Goal: Task Accomplishment & Management: Use online tool/utility

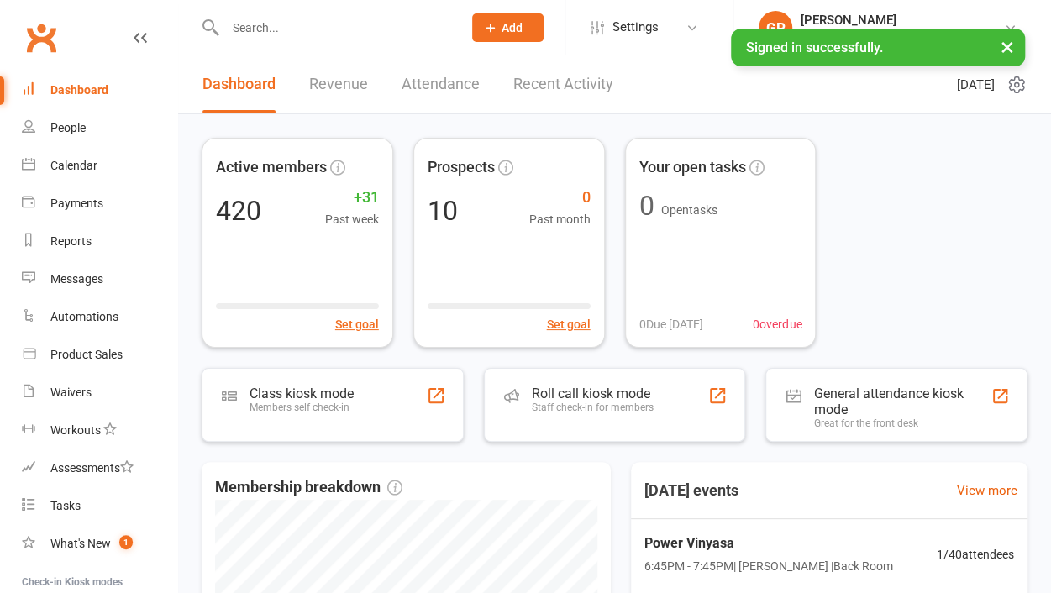
scroll to position [176, 0]
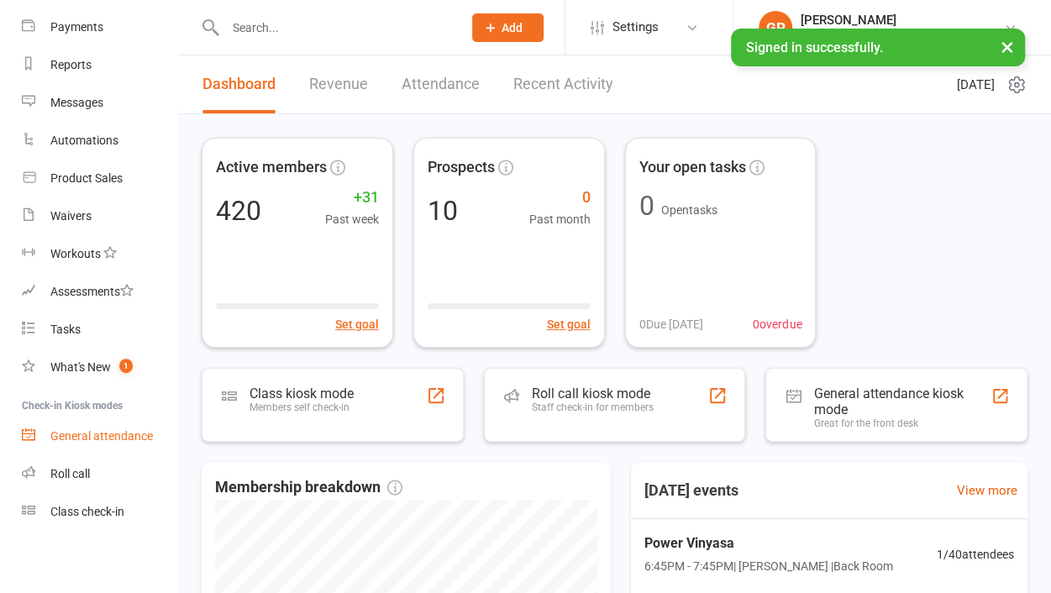
click at [87, 429] on div "General attendance" at bounding box center [101, 435] width 102 height 13
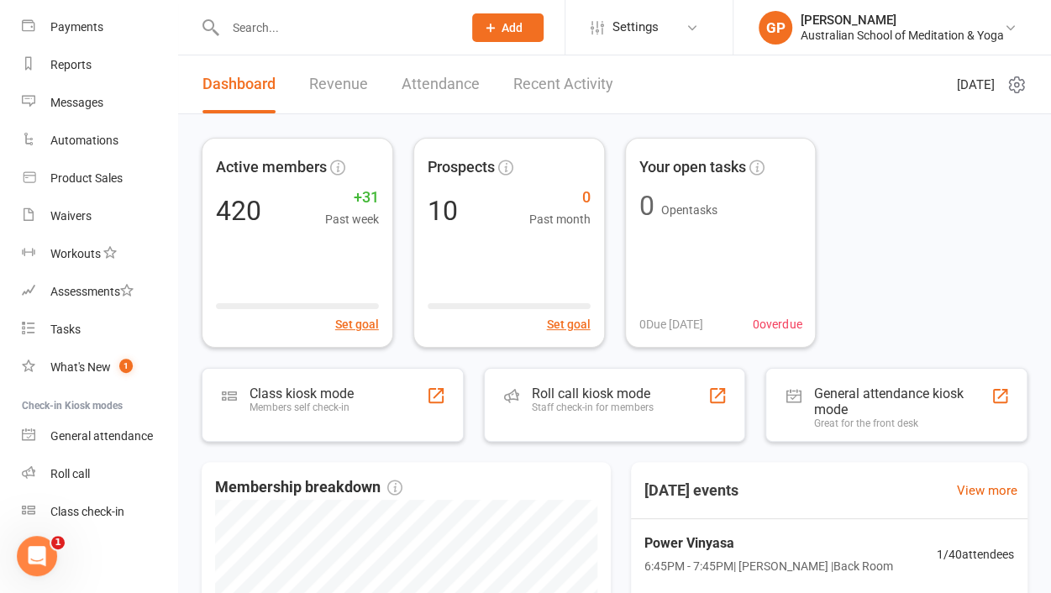
scroll to position [0, 0]
click at [91, 511] on div "Class check-in" at bounding box center [87, 511] width 74 height 13
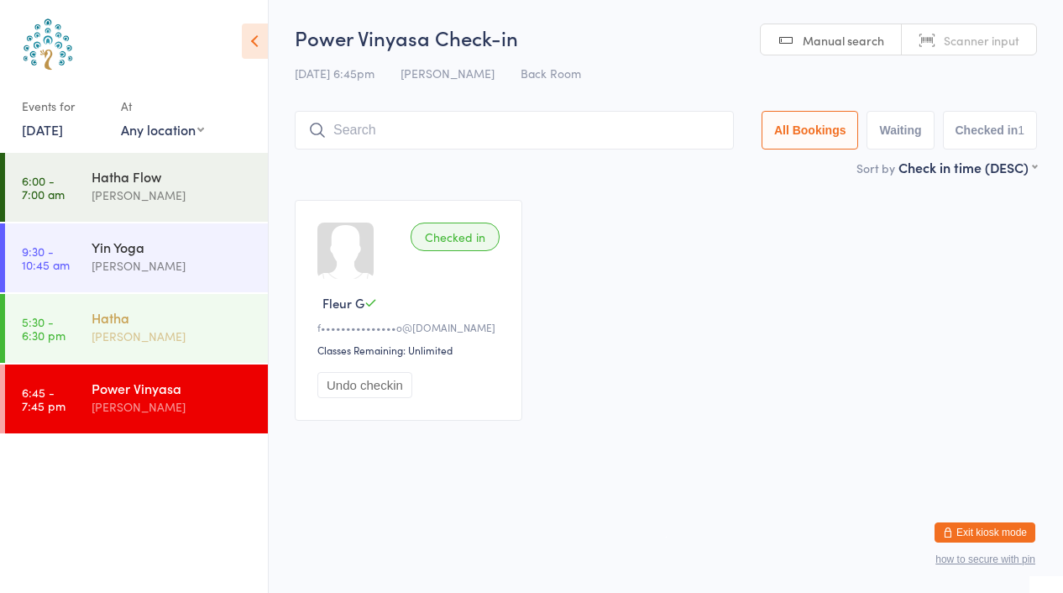
click at [158, 349] on div "Hatha [PERSON_NAME]" at bounding box center [180, 327] width 176 height 66
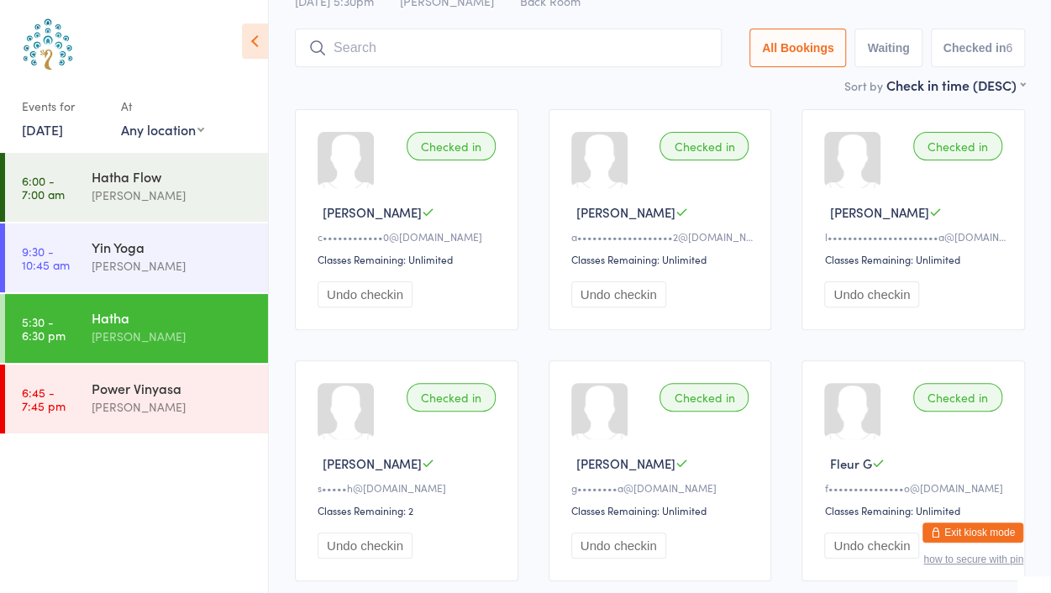
scroll to position [92, 0]
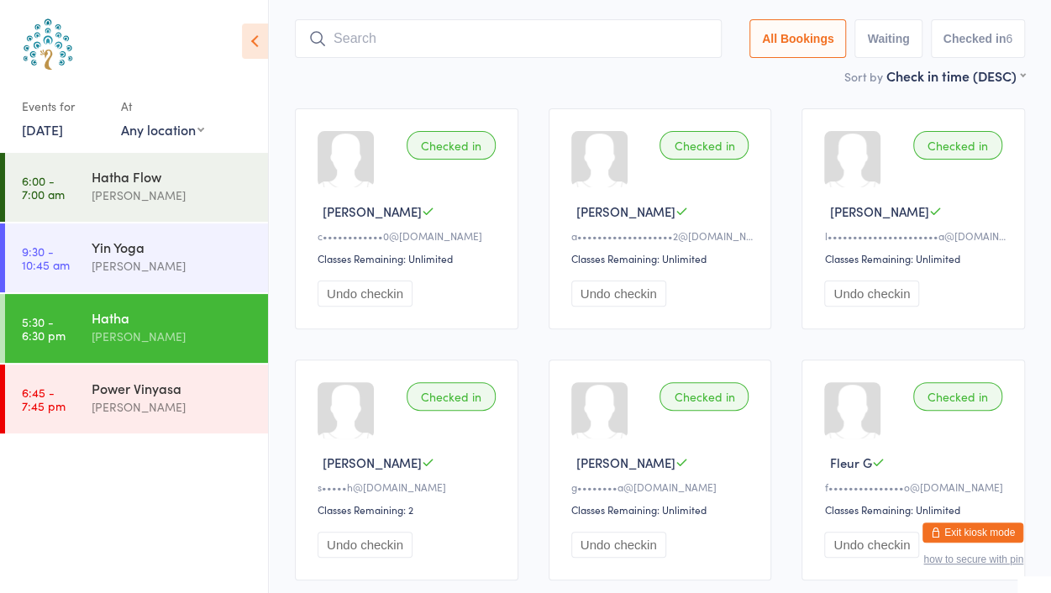
click at [953, 260] on div "Classes Remaining: Unlimited" at bounding box center [915, 258] width 183 height 14
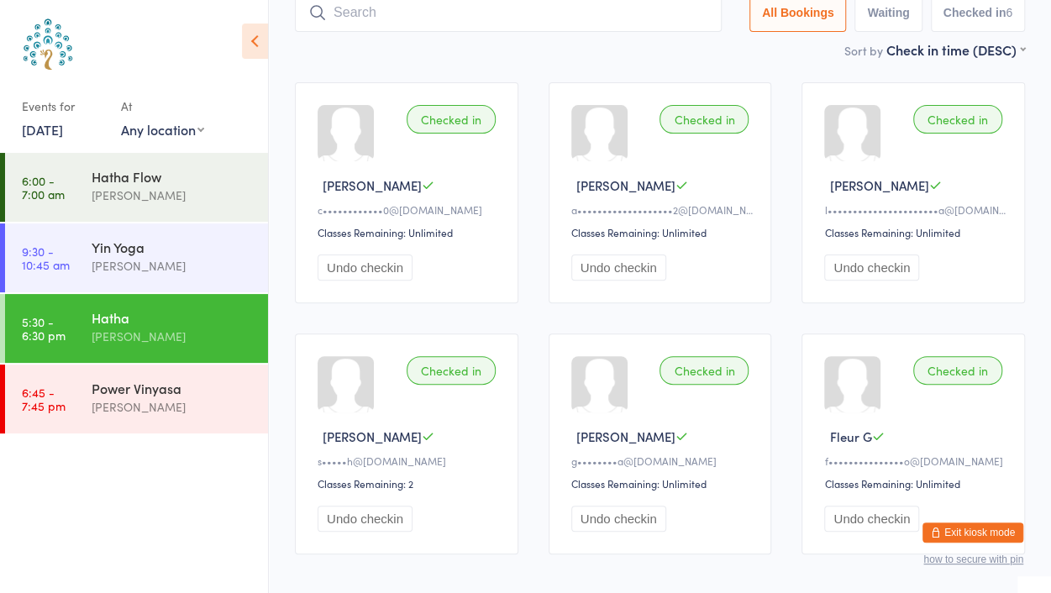
scroll to position [119, 0]
click at [922, 271] on div "Undo checkin" at bounding box center [915, 266] width 183 height 26
click at [183, 376] on div "Power Vinyasa [PERSON_NAME]" at bounding box center [180, 397] width 176 height 66
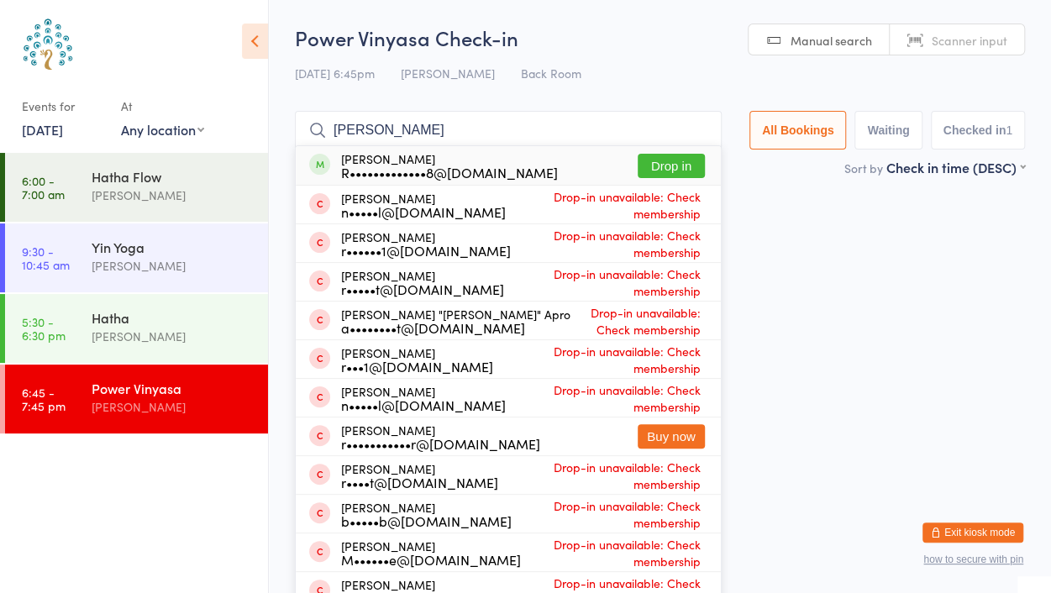
type input "[PERSON_NAME]"
click at [679, 165] on button "Drop in" at bounding box center [670, 166] width 67 height 24
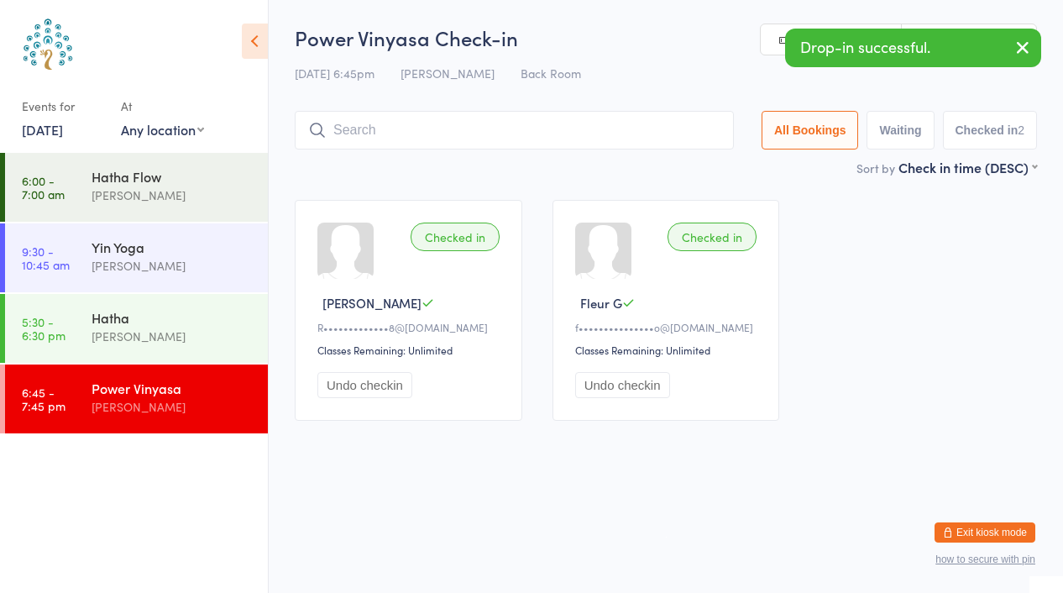
click at [1020, 41] on icon "button" at bounding box center [1023, 47] width 20 height 21
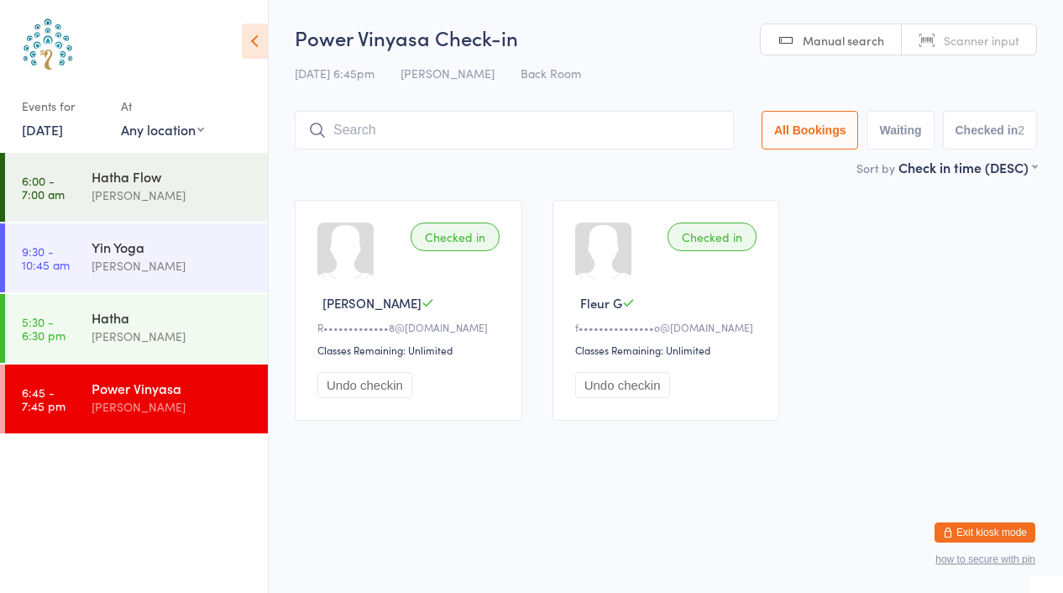
click at [1004, 43] on span "Scanner input" at bounding box center [982, 40] width 76 height 17
click at [126, 366] on div "Power Vinyasa [PERSON_NAME]" at bounding box center [180, 397] width 176 height 66
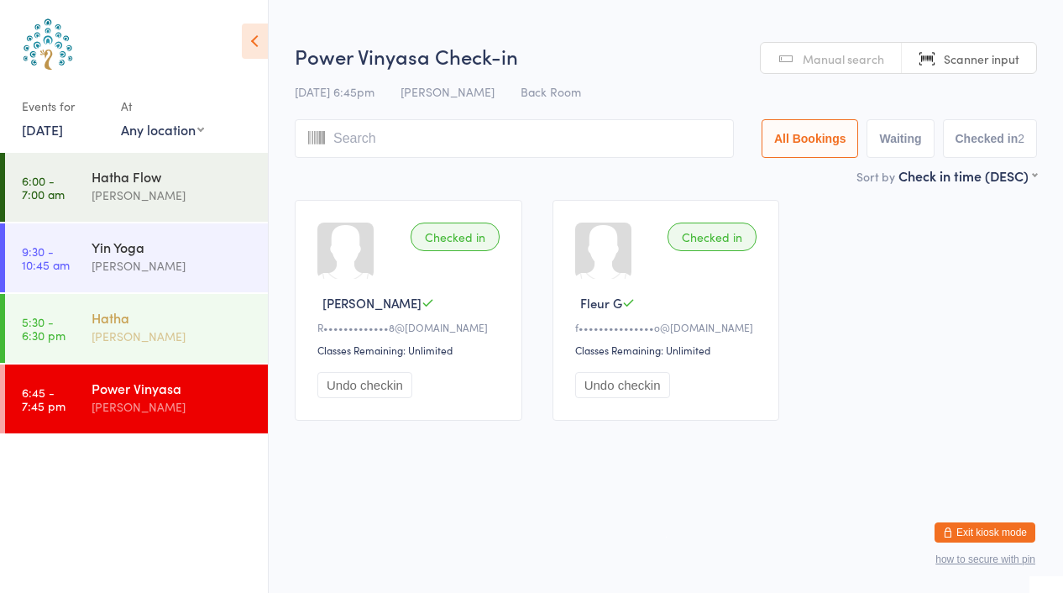
click at [102, 301] on div "Hatha [PERSON_NAME]" at bounding box center [180, 327] width 176 height 66
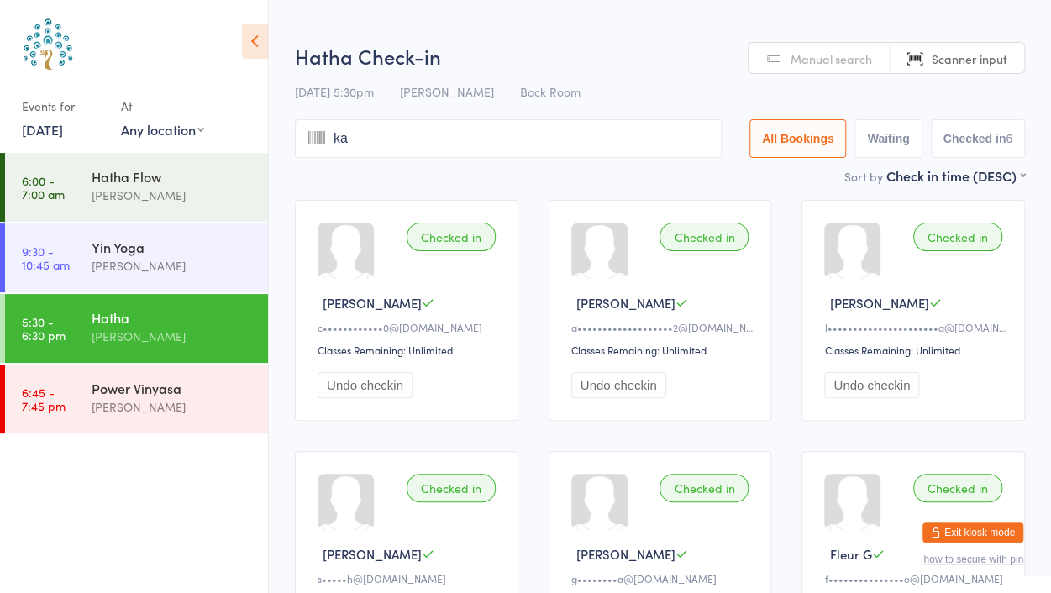
type input "k"
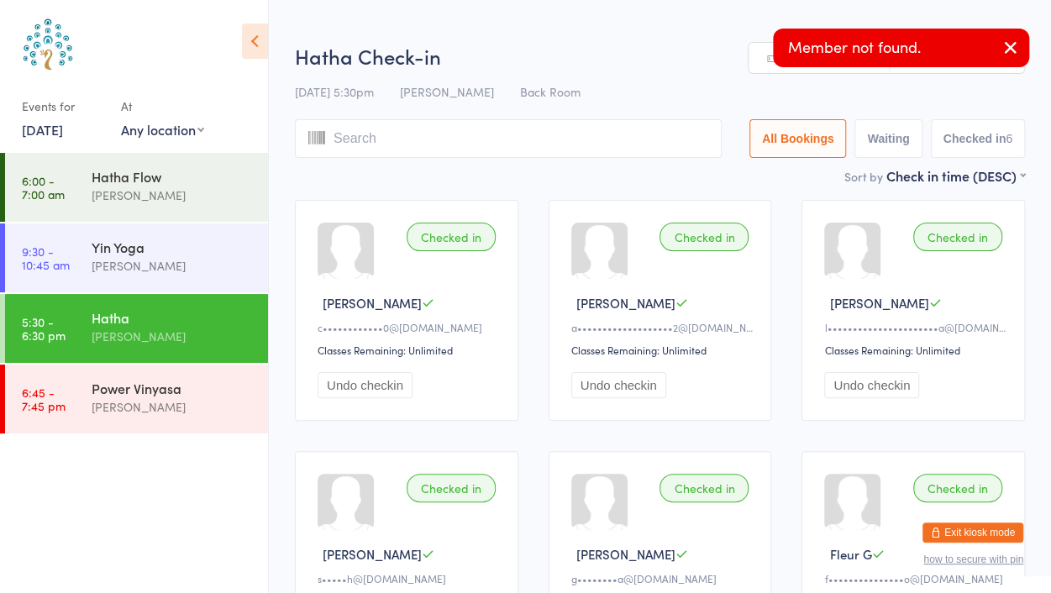
click at [1016, 42] on icon "button" at bounding box center [1010, 47] width 20 height 21
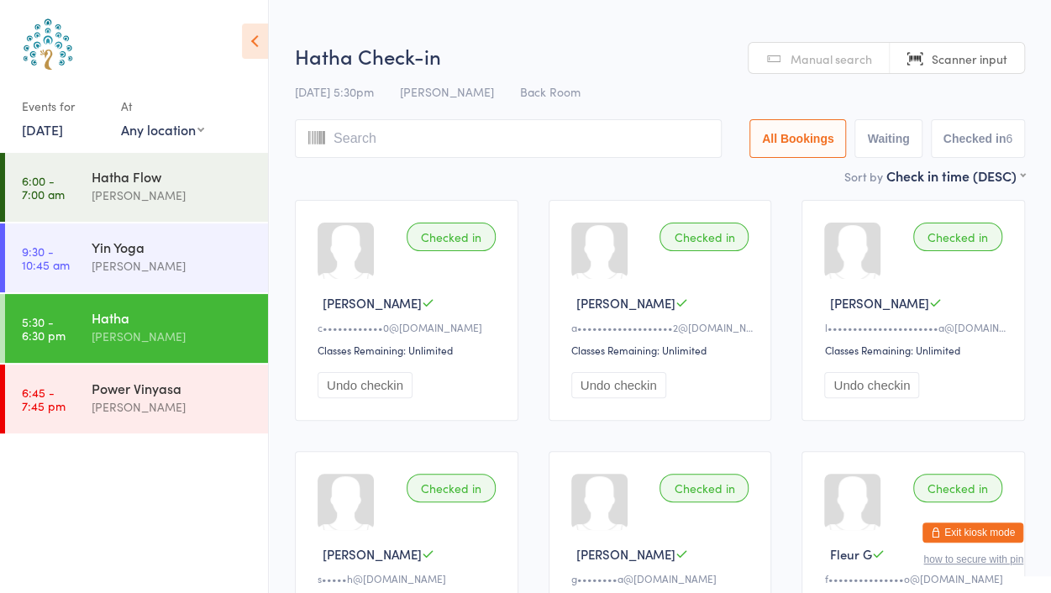
click at [774, 66] on link "Manual search" at bounding box center [818, 59] width 141 height 32
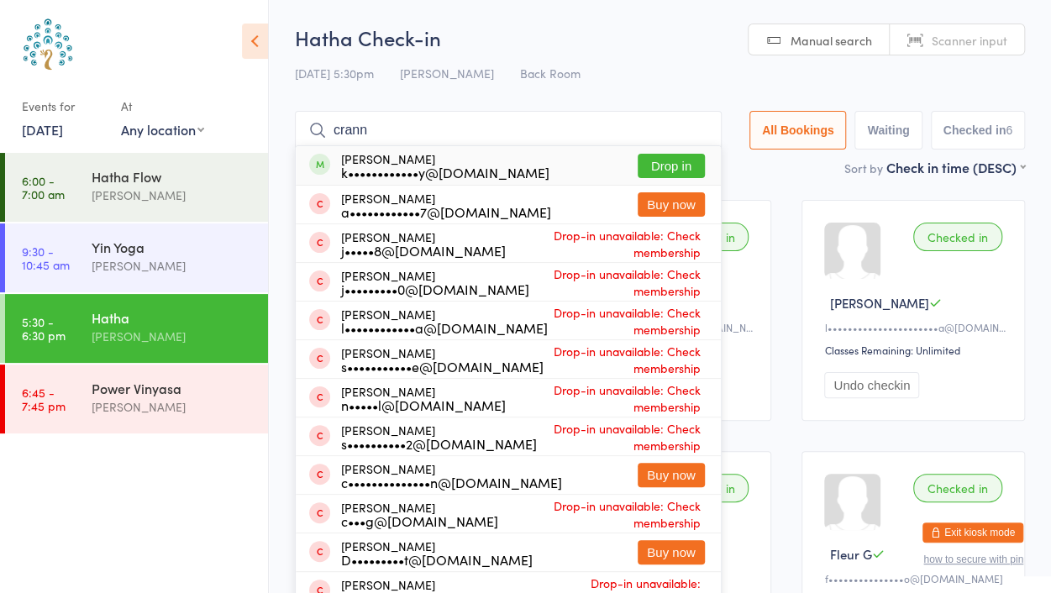
type input "crann"
click at [660, 159] on button "Drop in" at bounding box center [670, 166] width 67 height 24
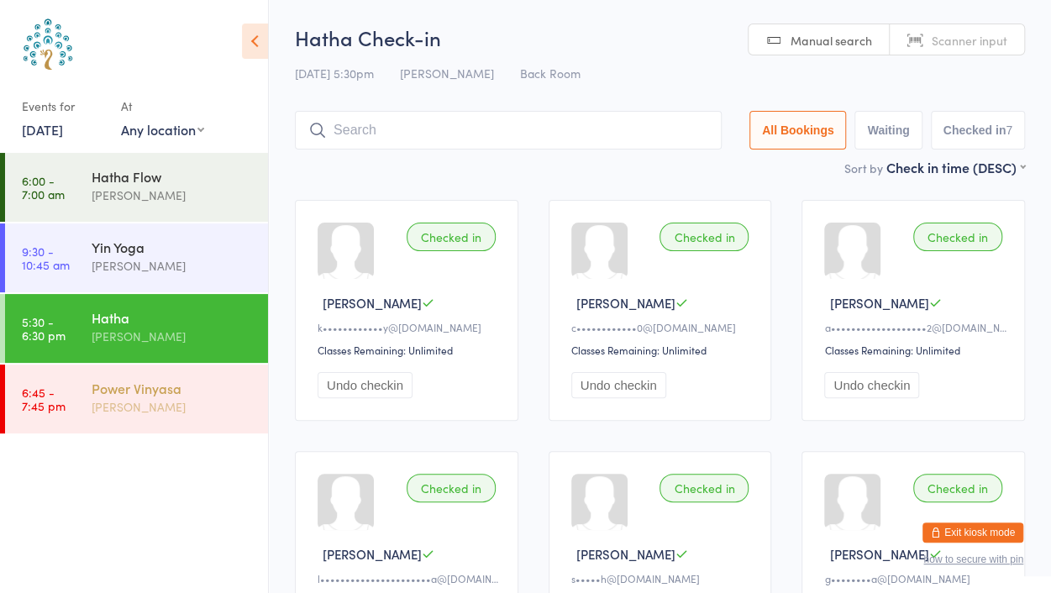
click at [127, 425] on div "Power Vinyasa [PERSON_NAME]" at bounding box center [180, 397] width 176 height 66
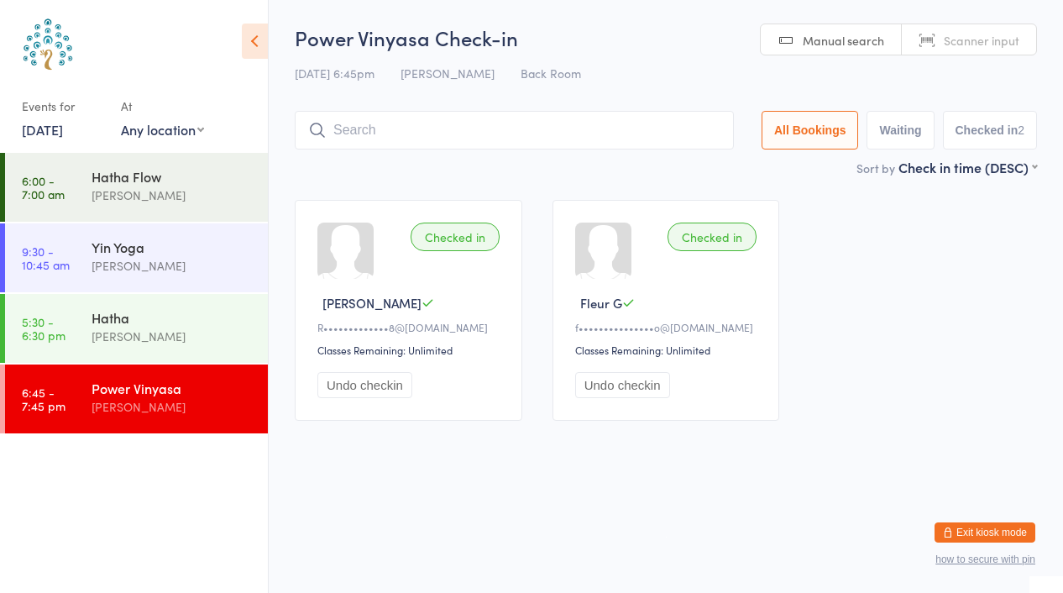
click at [964, 35] on span "Scanner input" at bounding box center [982, 40] width 76 height 17
type input "7673"
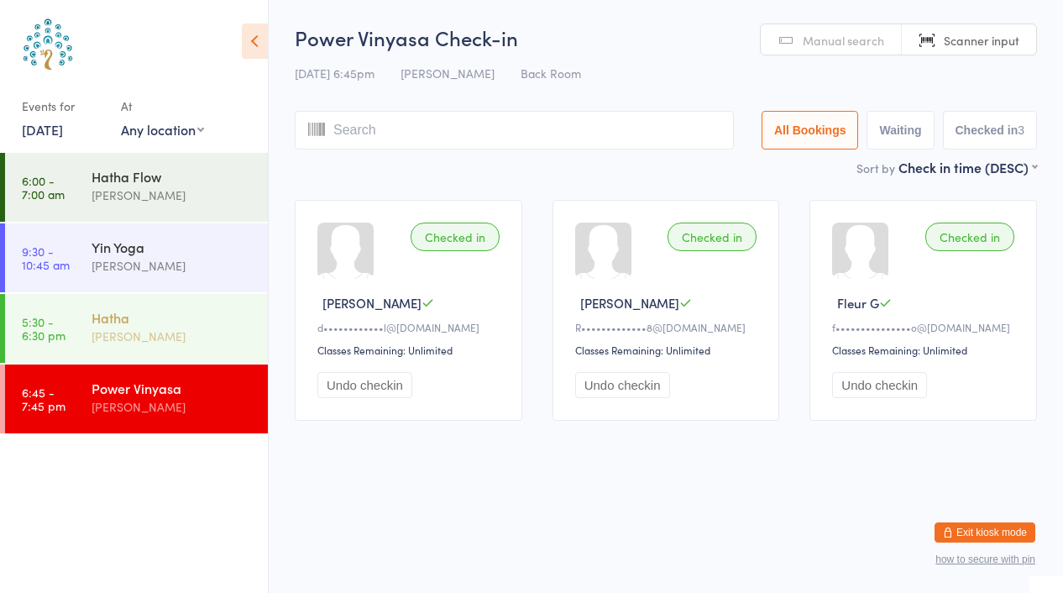
click at [123, 332] on div "[PERSON_NAME]" at bounding box center [173, 336] width 162 height 19
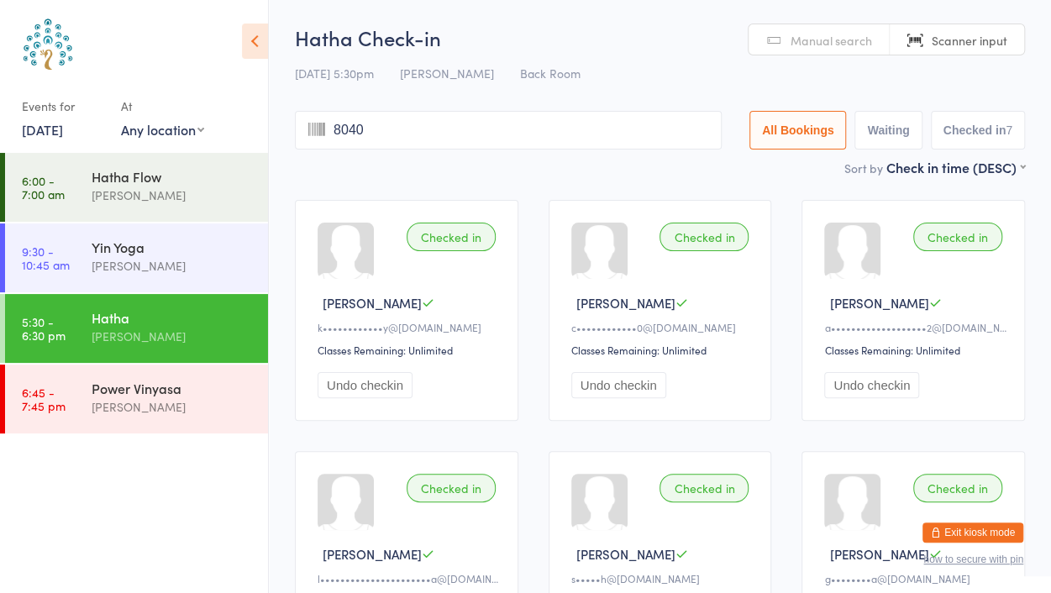
type input "8040"
click at [121, 403] on div "[PERSON_NAME]" at bounding box center [173, 406] width 162 height 19
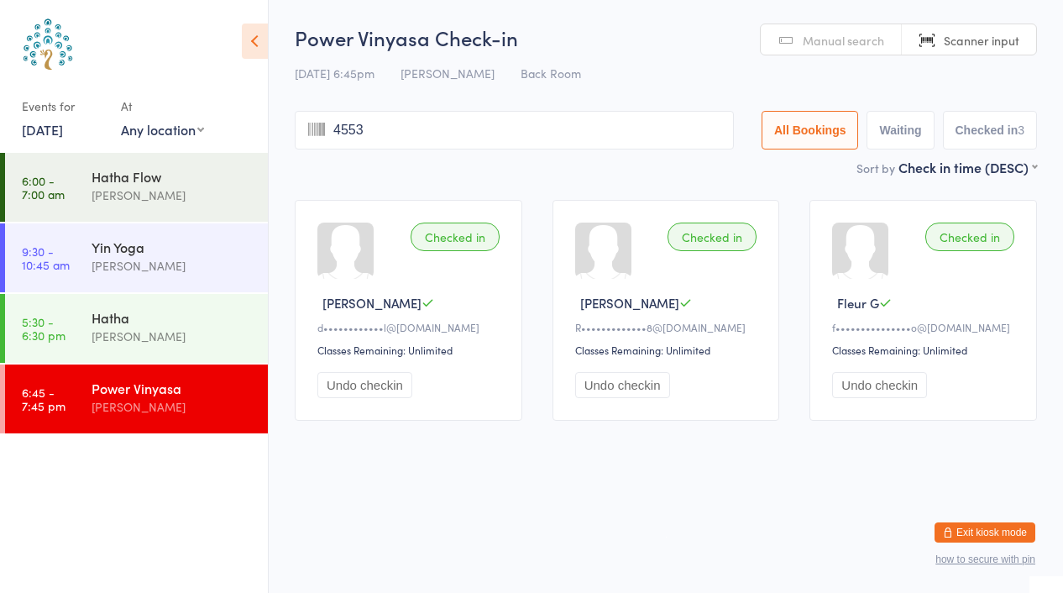
type input "4553"
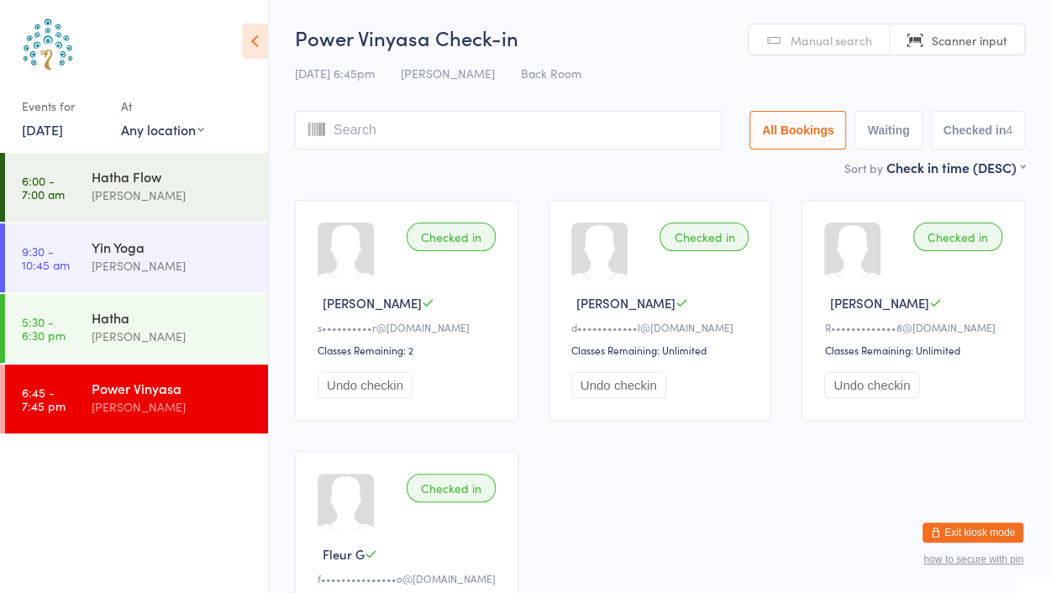
click at [643, 382] on button "Undo checkin" at bounding box center [618, 385] width 95 height 26
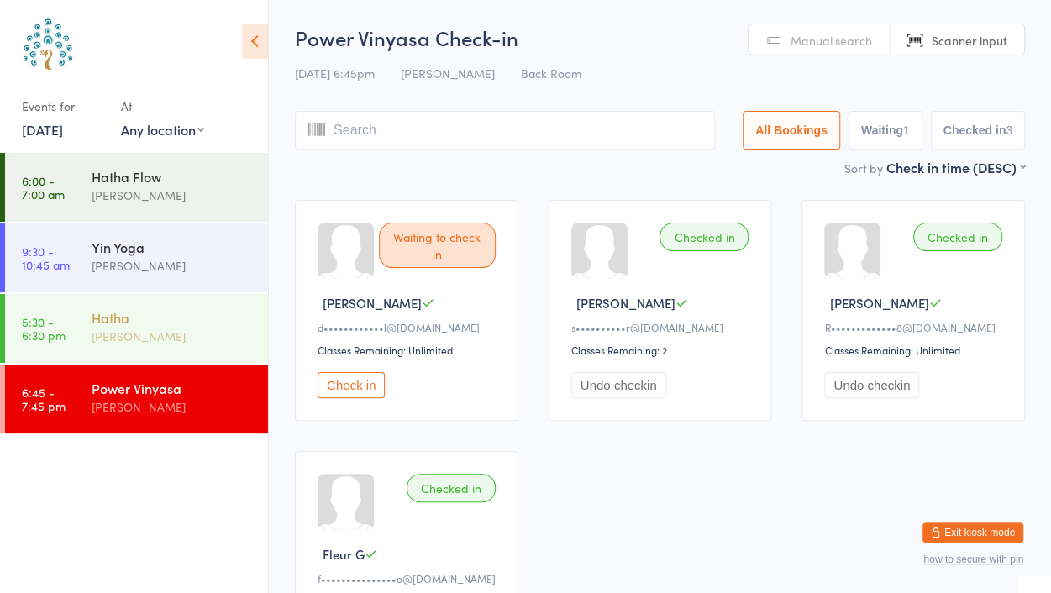
click at [143, 329] on div "[PERSON_NAME]" at bounding box center [173, 336] width 162 height 19
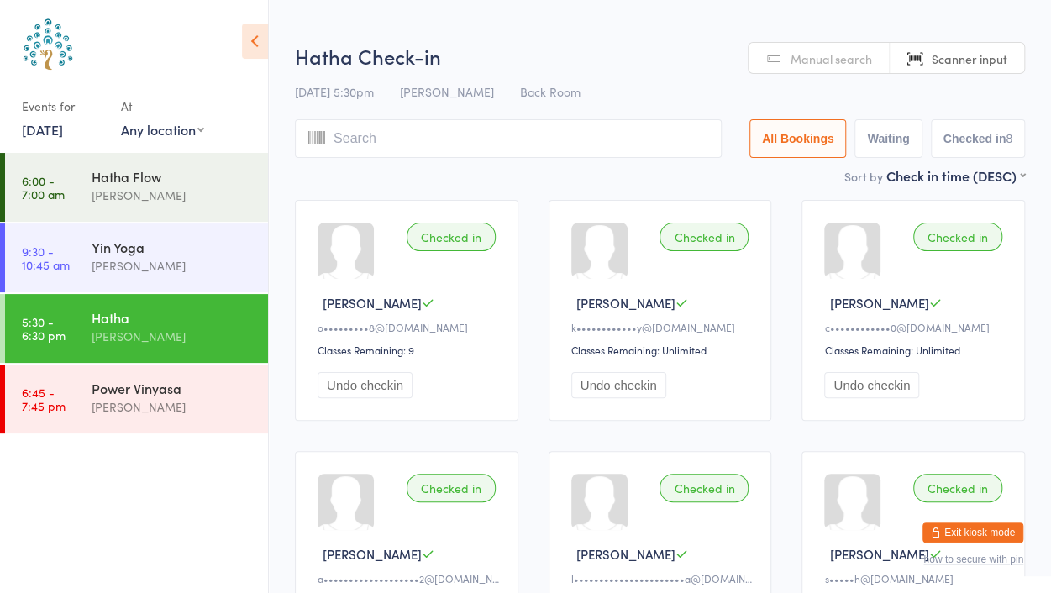
click at [469, 135] on input "search" at bounding box center [508, 138] width 427 height 39
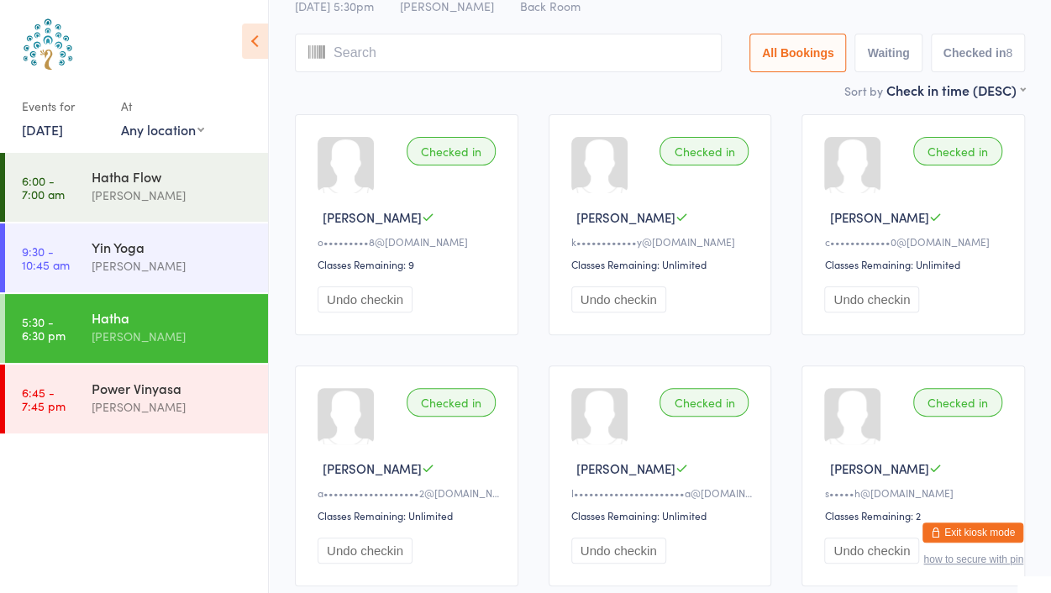
scroll to position [120, 0]
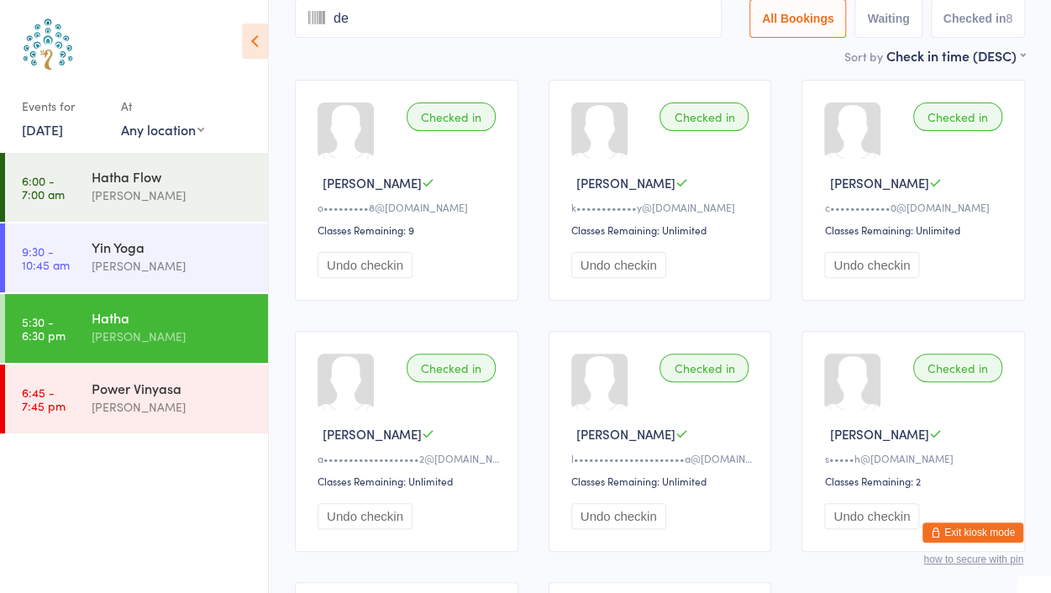
type input "deb"
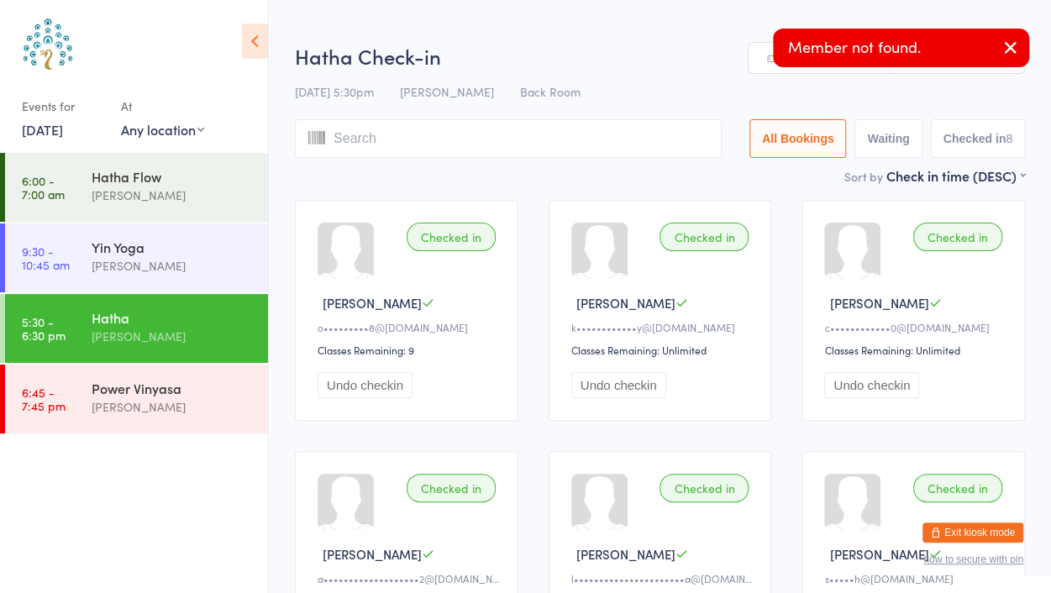
type input "o"
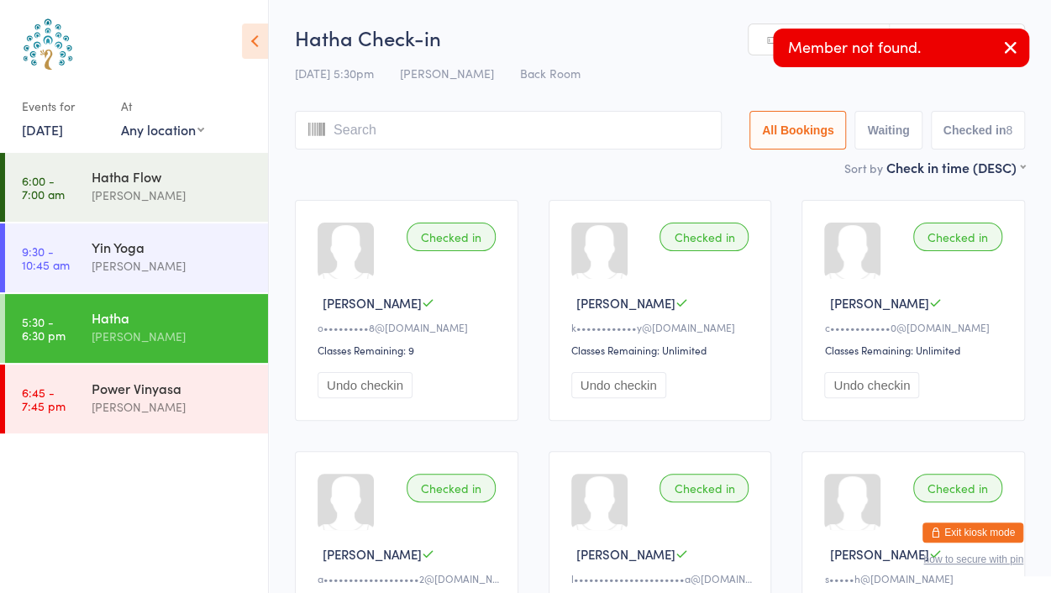
click at [1006, 49] on icon "button" at bounding box center [1010, 47] width 20 height 21
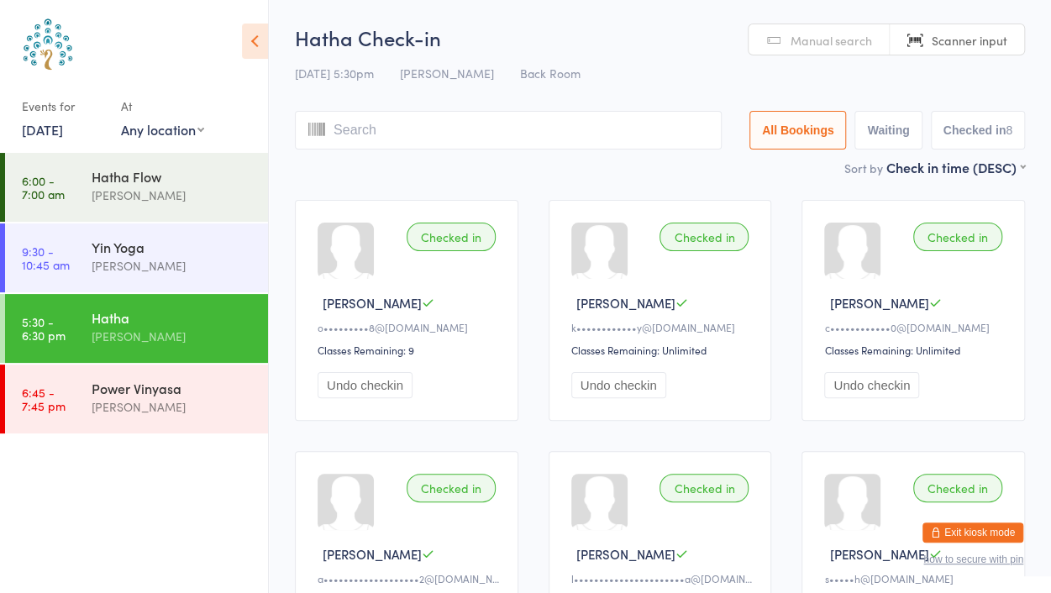
click at [824, 37] on span "Manual search" at bounding box center [830, 40] width 81 height 17
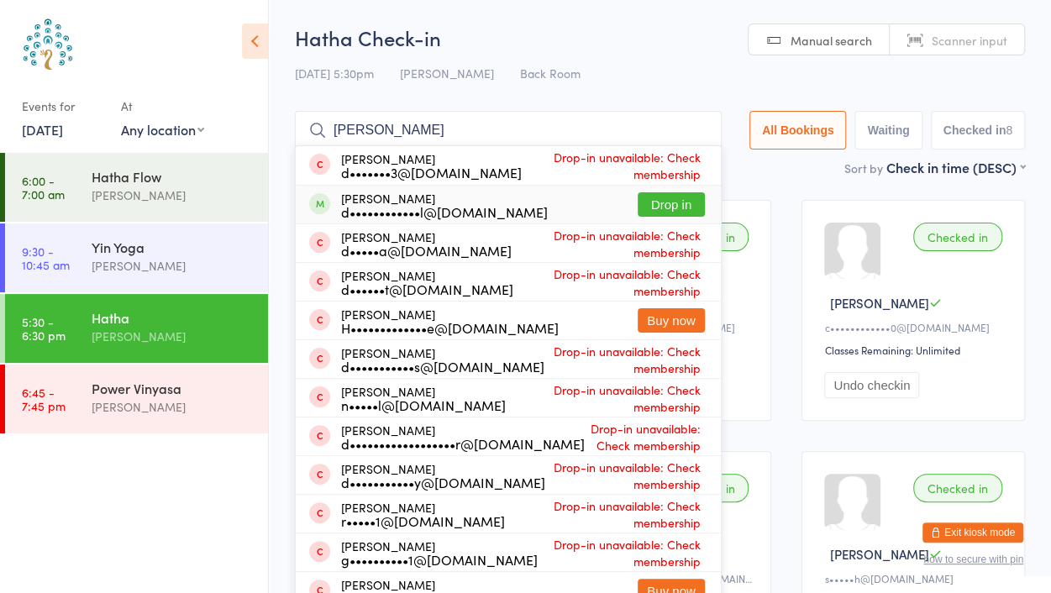
type input "[PERSON_NAME]"
click at [657, 203] on button "Drop in" at bounding box center [670, 204] width 67 height 24
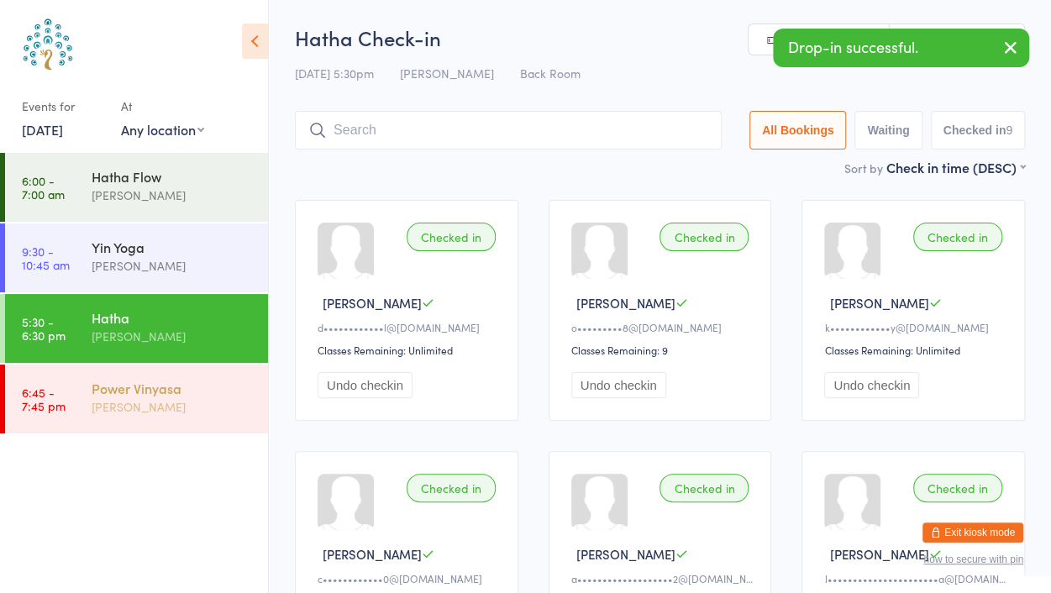
click at [123, 395] on div "Power Vinyasa" at bounding box center [173, 388] width 162 height 18
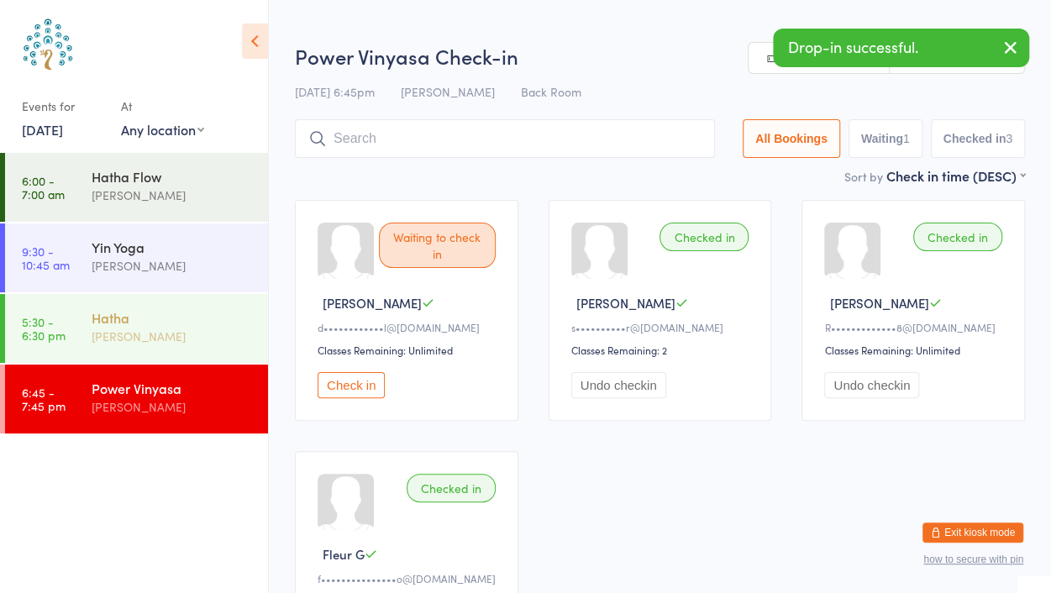
click at [124, 334] on div "[PERSON_NAME]" at bounding box center [173, 336] width 162 height 19
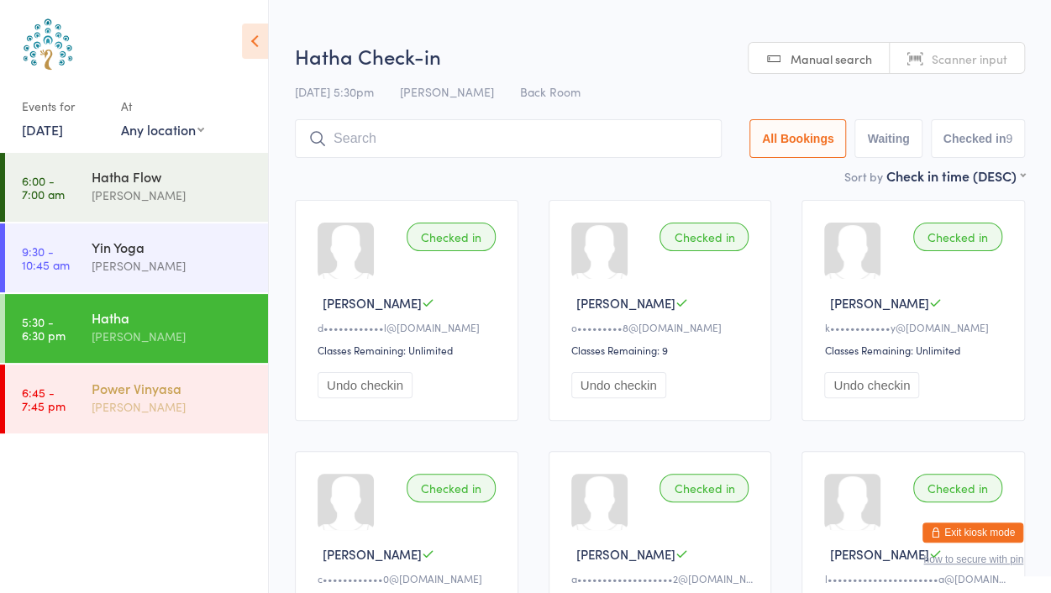
click at [131, 412] on div "[PERSON_NAME]" at bounding box center [173, 406] width 162 height 19
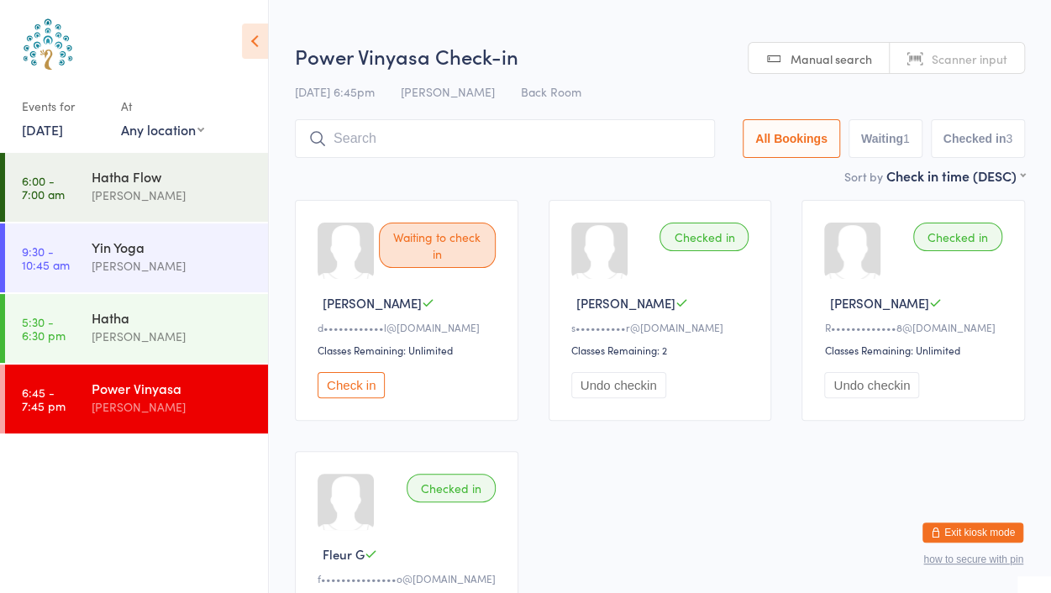
click at [986, 66] on span "Scanner input" at bounding box center [969, 58] width 76 height 17
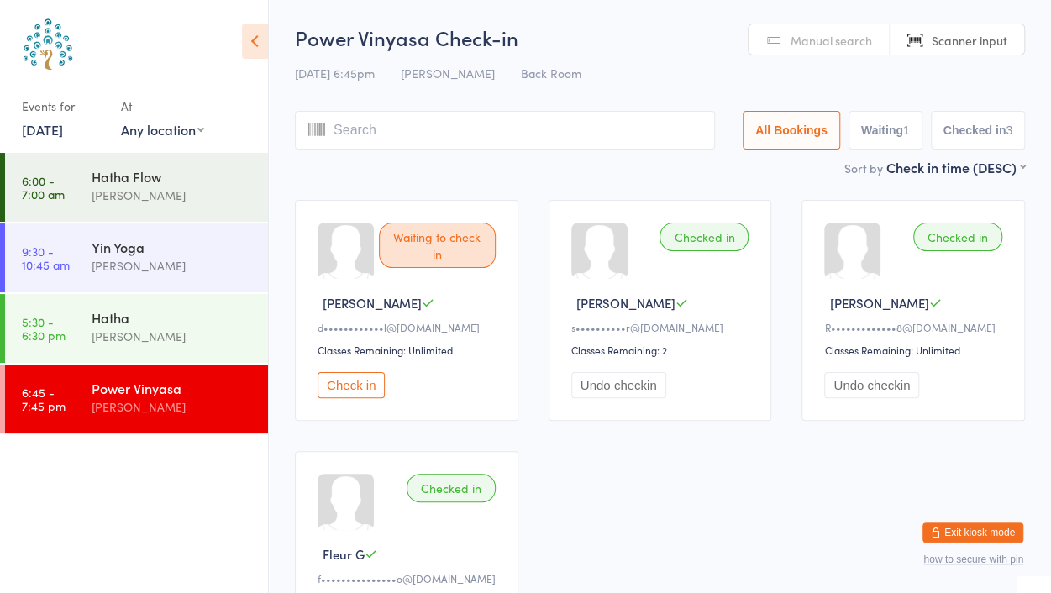
click at [818, 42] on span "Manual search" at bounding box center [830, 40] width 81 height 17
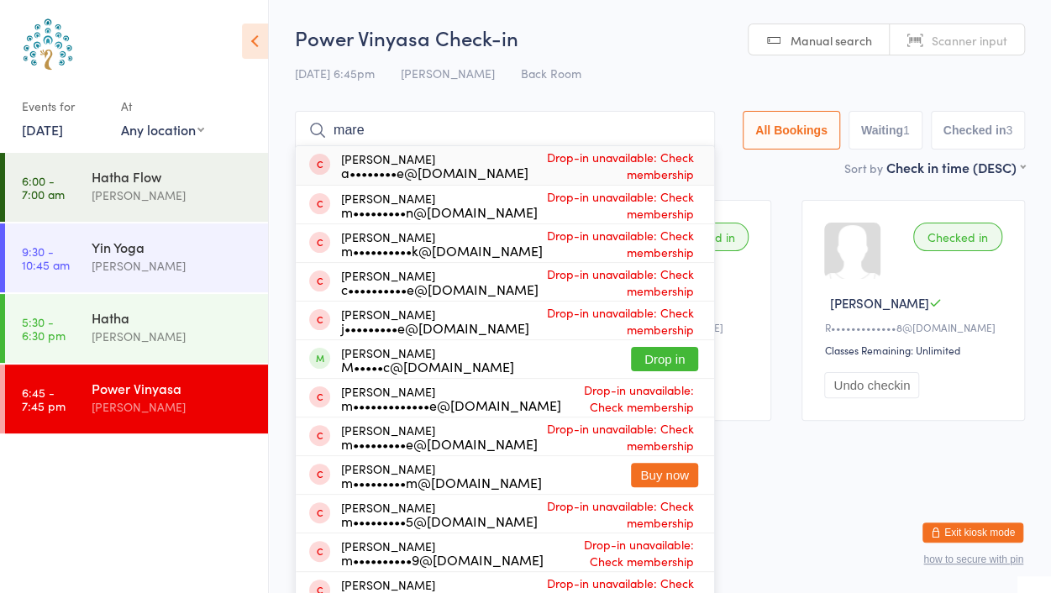
type input "mare"
click at [658, 365] on button "Drop in" at bounding box center [664, 359] width 67 height 24
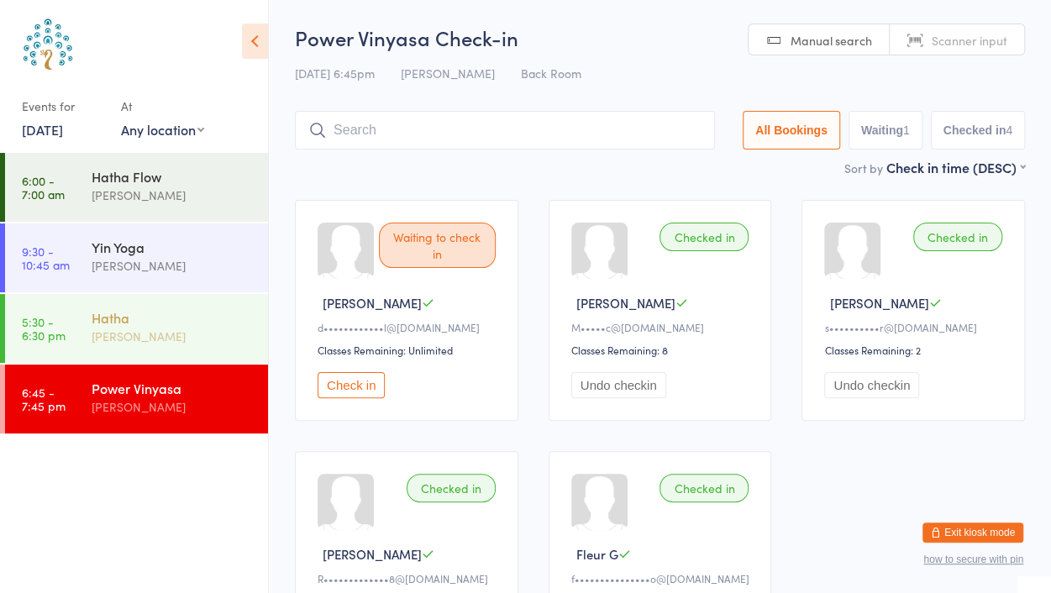
click at [185, 333] on div "[PERSON_NAME]" at bounding box center [173, 336] width 162 height 19
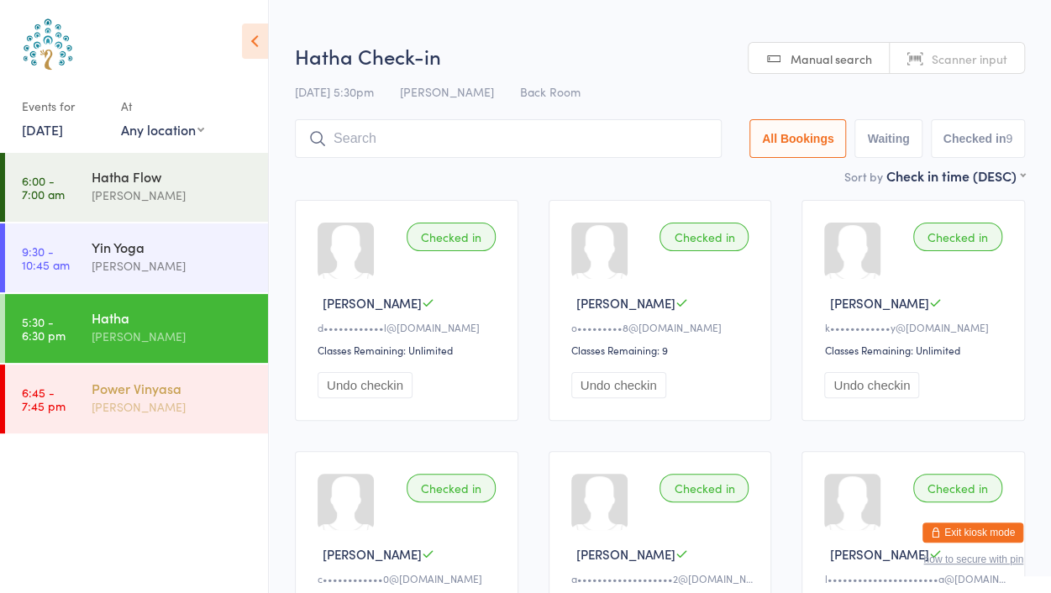
click at [180, 412] on div "[PERSON_NAME]" at bounding box center [173, 406] width 162 height 19
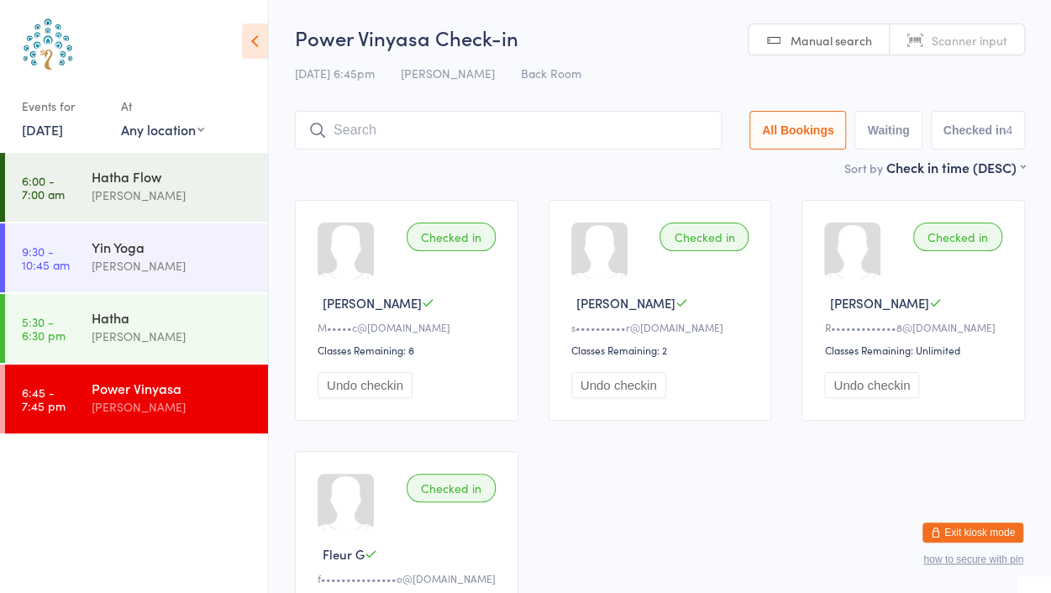
click at [947, 49] on link "Scanner input" at bounding box center [956, 40] width 134 height 32
type input "8392"
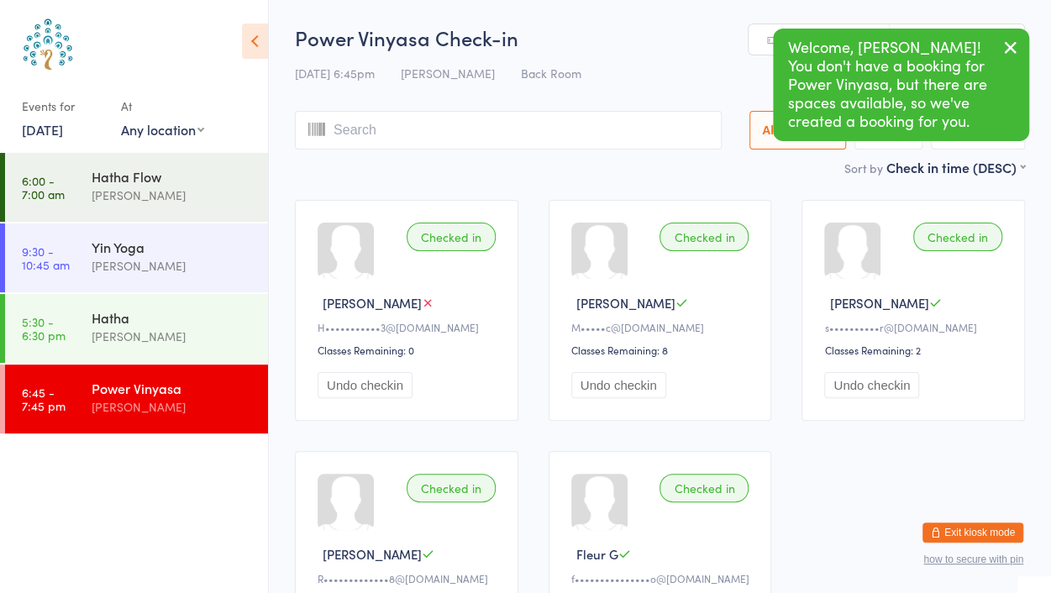
click at [1021, 55] on button "button" at bounding box center [1010, 48] width 37 height 39
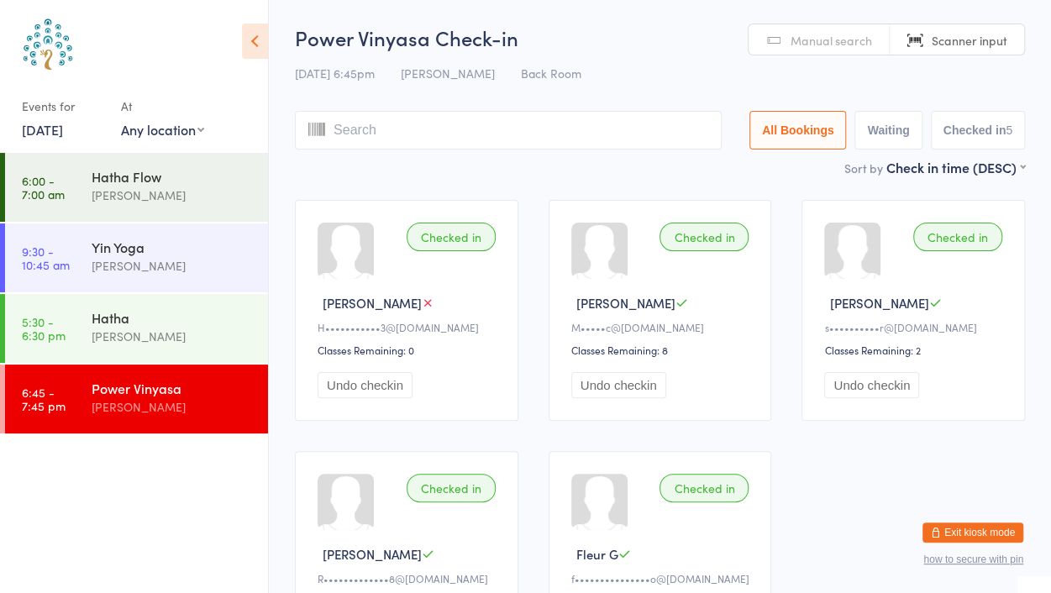
click at [800, 41] on span "Manual search" at bounding box center [830, 40] width 81 height 17
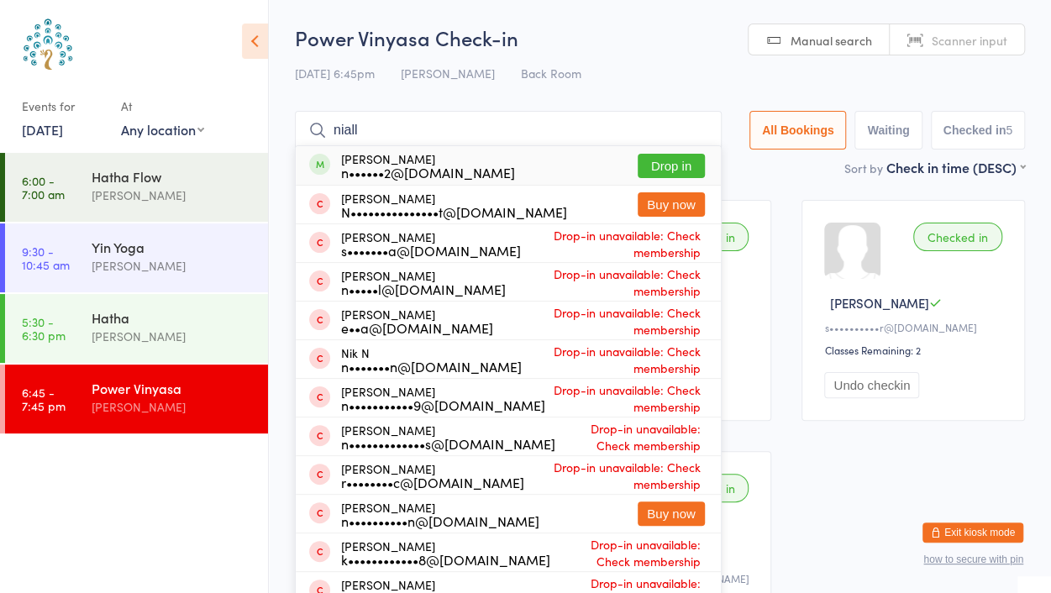
type input "niall"
click at [651, 162] on button "Drop in" at bounding box center [670, 166] width 67 height 24
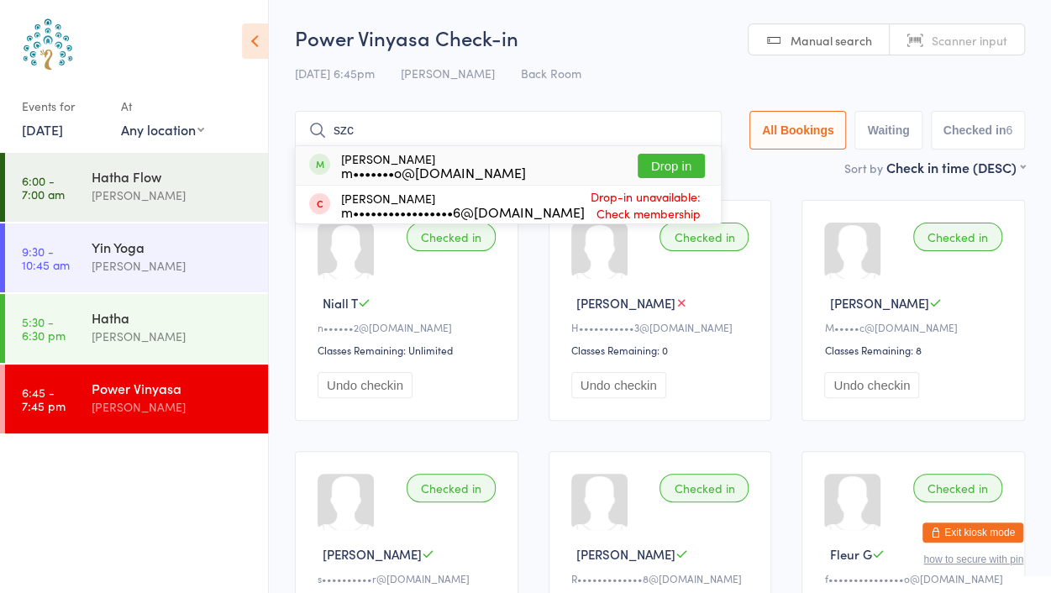
type input "szc"
click at [678, 166] on button "Drop in" at bounding box center [670, 166] width 67 height 24
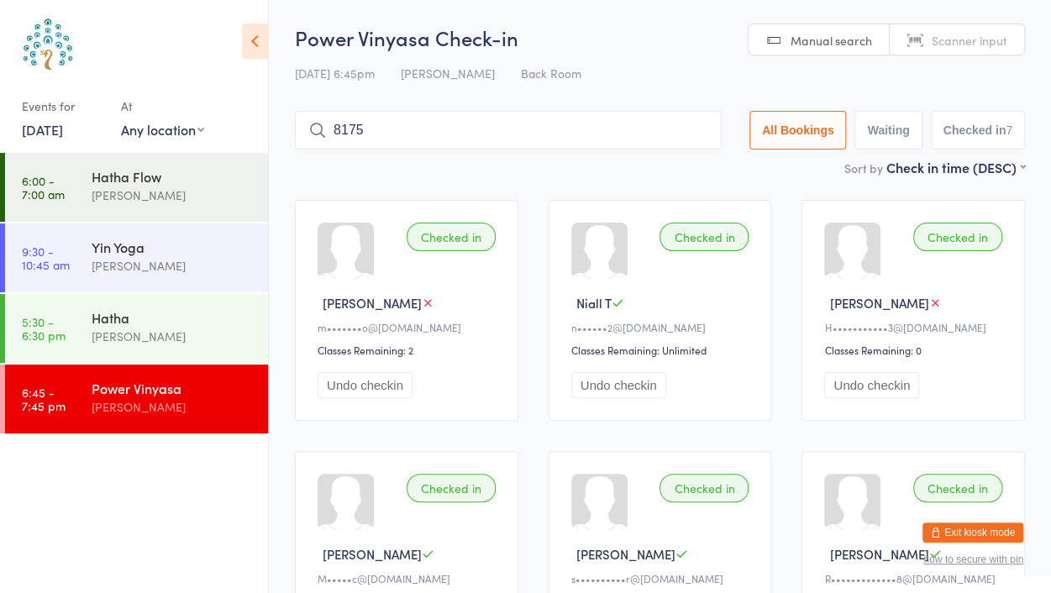
type input "8175"
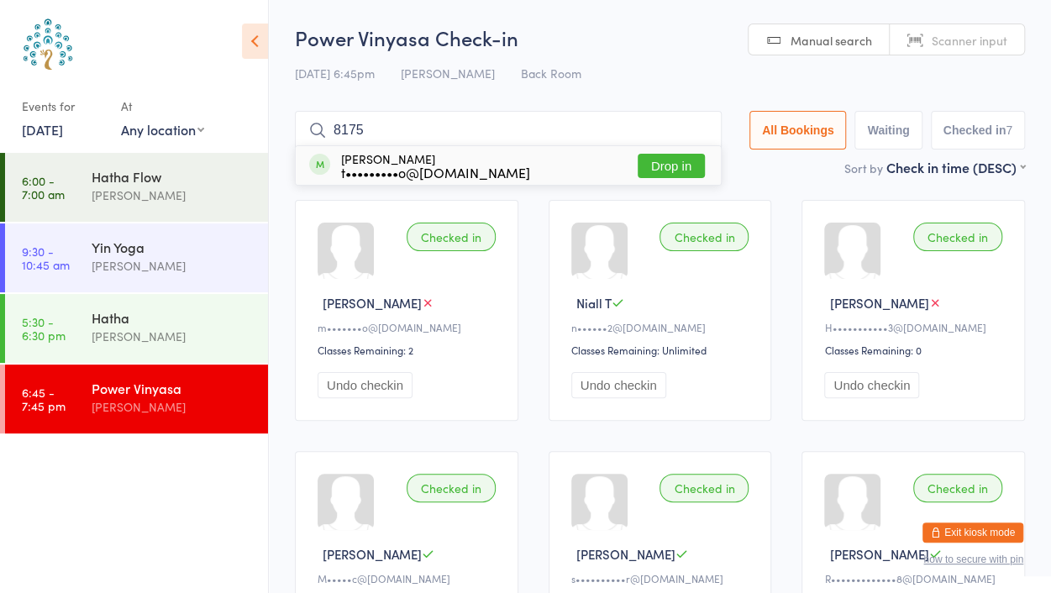
click at [659, 170] on button "Drop in" at bounding box center [670, 166] width 67 height 24
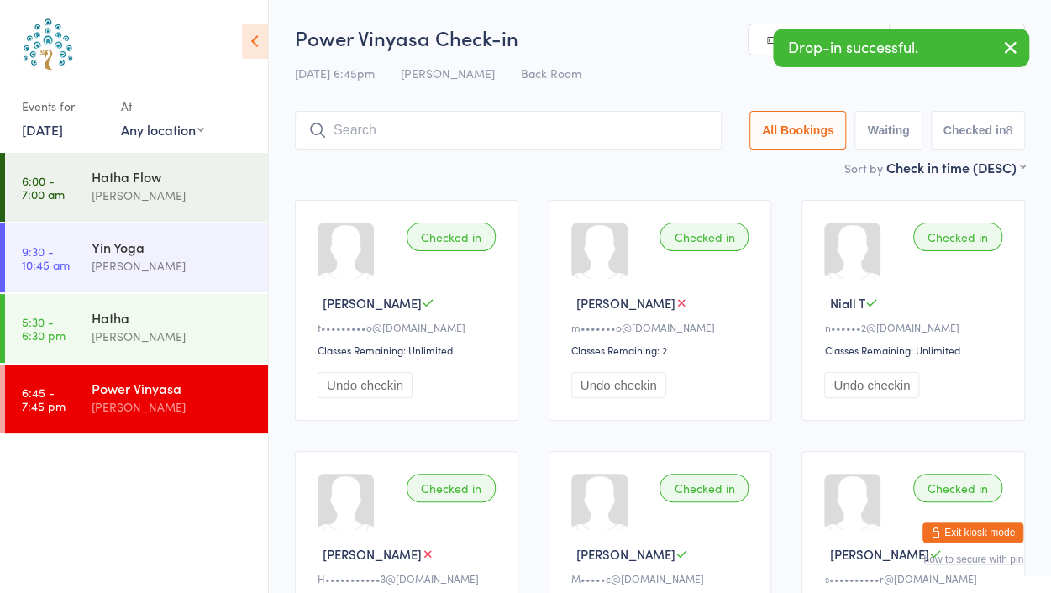
click at [1011, 54] on icon "button" at bounding box center [1010, 47] width 20 height 21
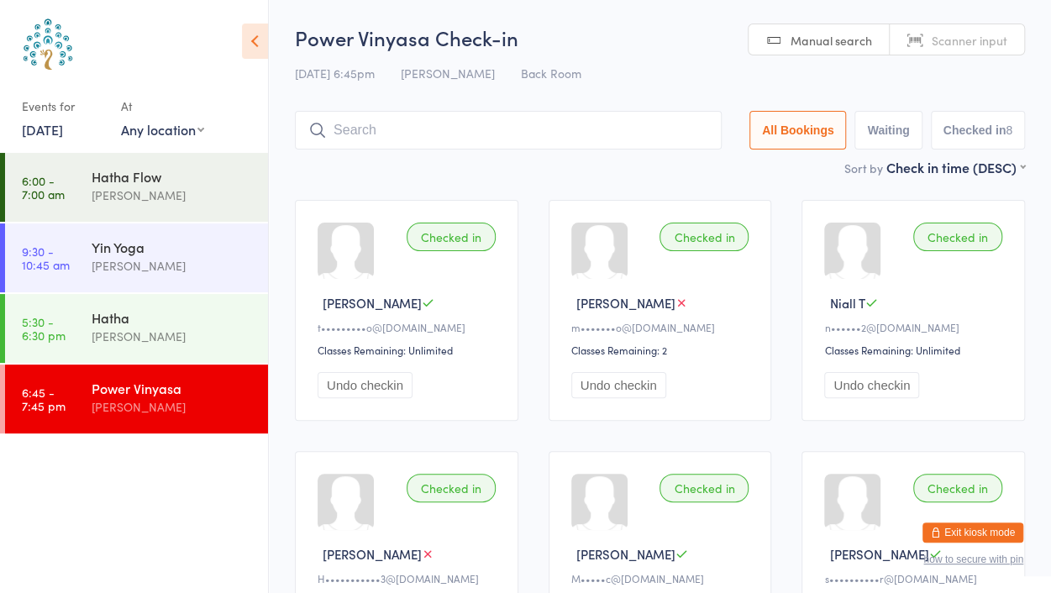
click at [420, 138] on input "search" at bounding box center [508, 130] width 427 height 39
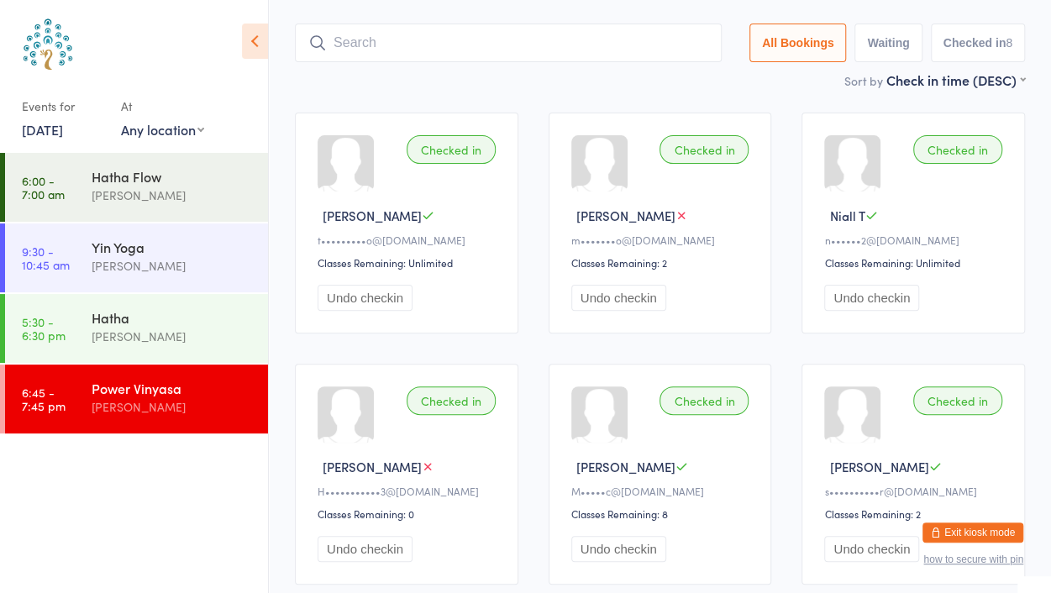
scroll to position [112, 0]
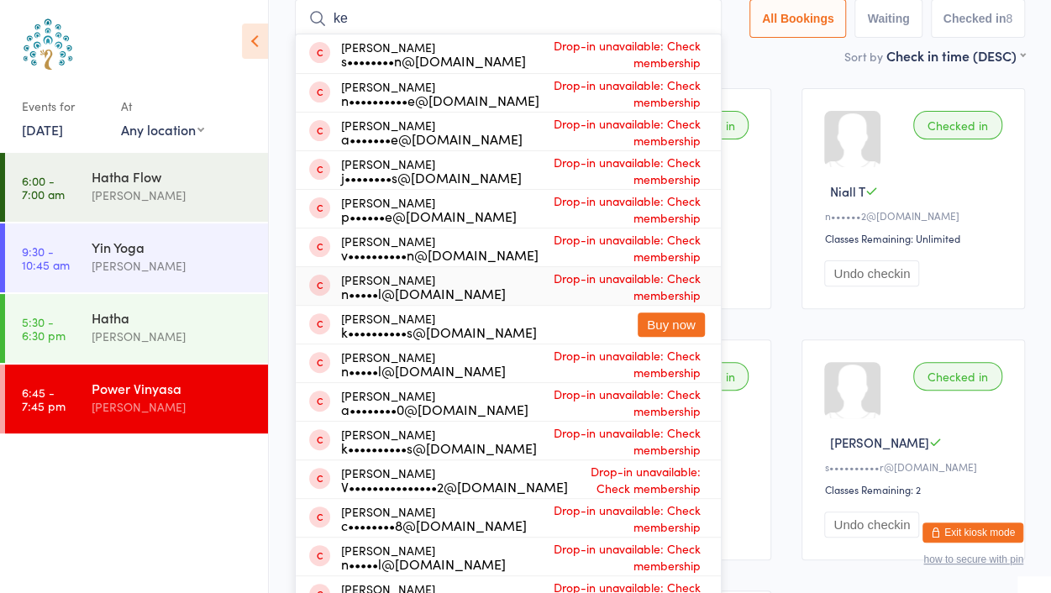
type input "k"
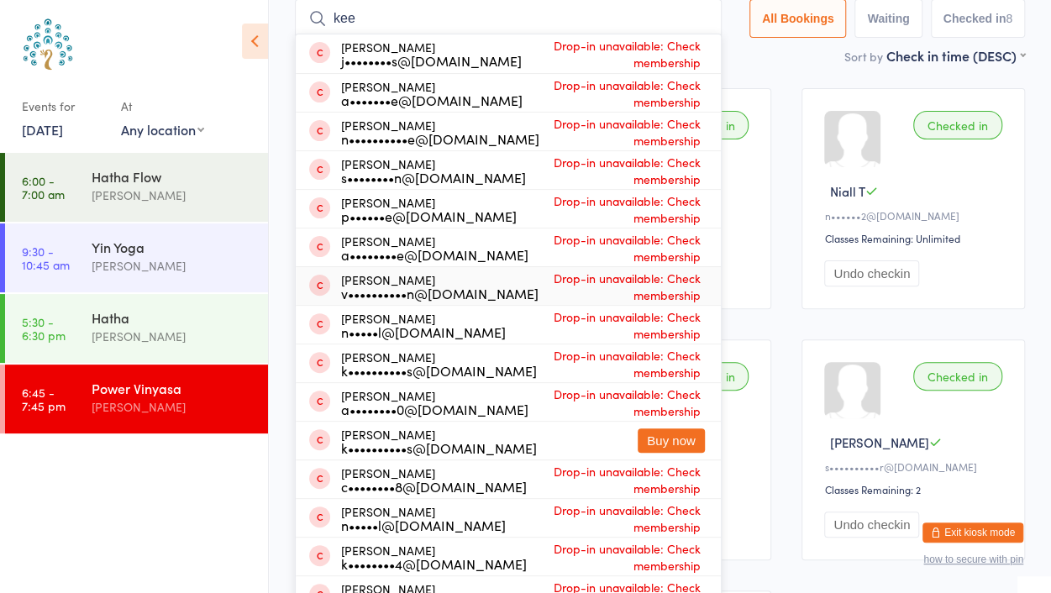
type input "kee"
click at [771, 97] on div "Checked in [PERSON_NAME] S m•••••••o@[DOMAIN_NAME] Classes Remaining: 2 Undo ch…" at bounding box center [659, 198] width 223 height 221
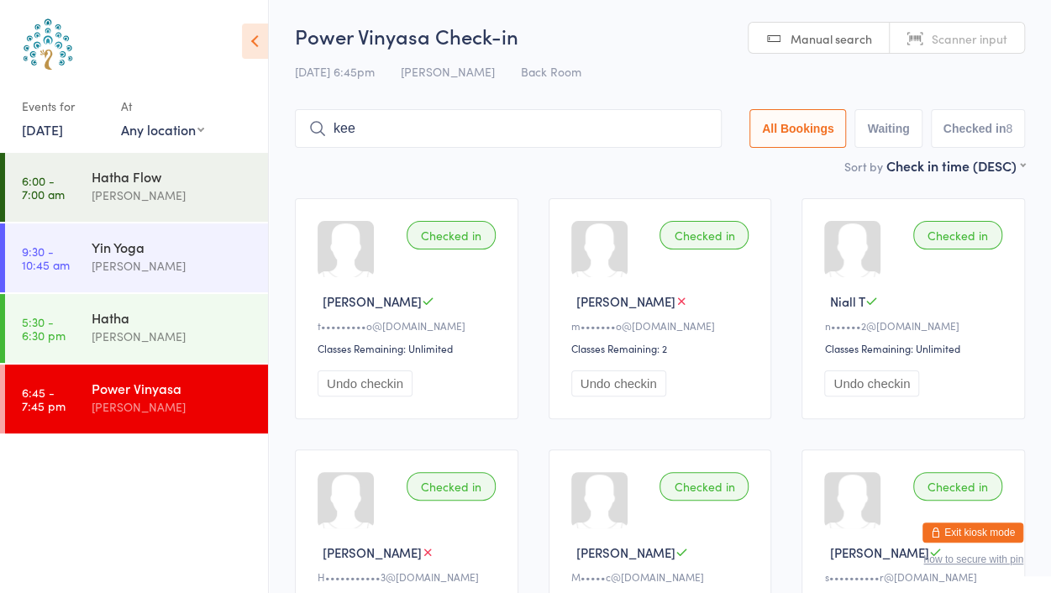
scroll to position [0, 0]
click at [961, 43] on span "Scanner input" at bounding box center [969, 40] width 76 height 17
type input "8164"
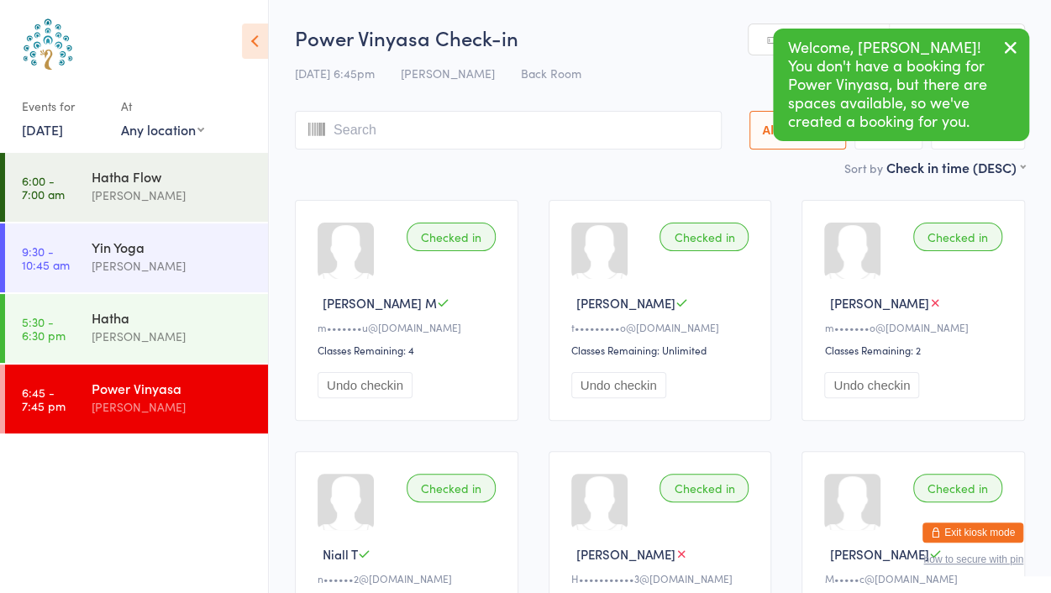
click at [1025, 47] on button "button" at bounding box center [1010, 48] width 37 height 39
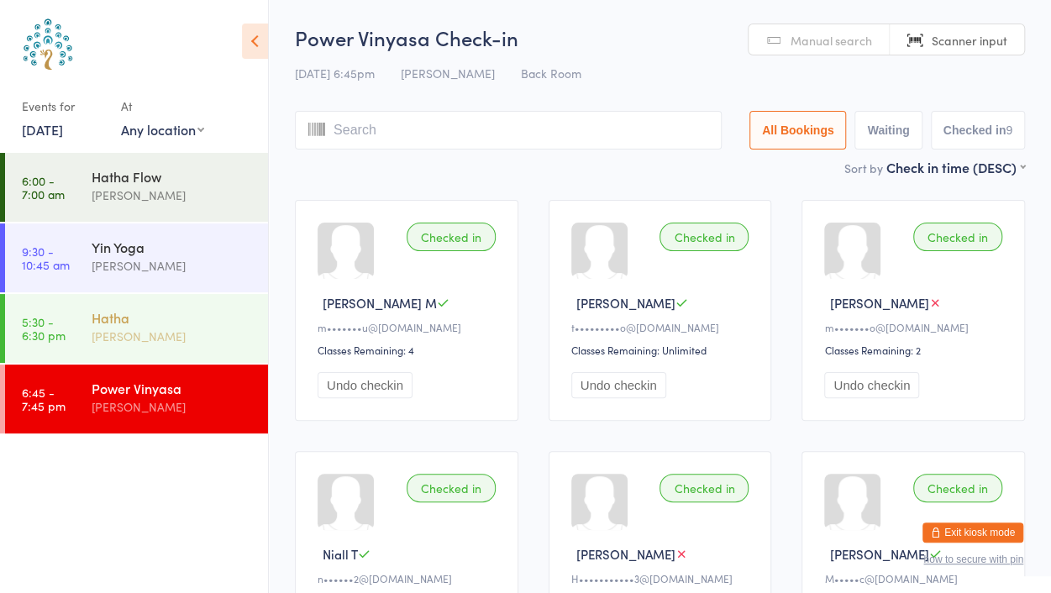
click at [97, 333] on div "[PERSON_NAME]" at bounding box center [173, 336] width 162 height 19
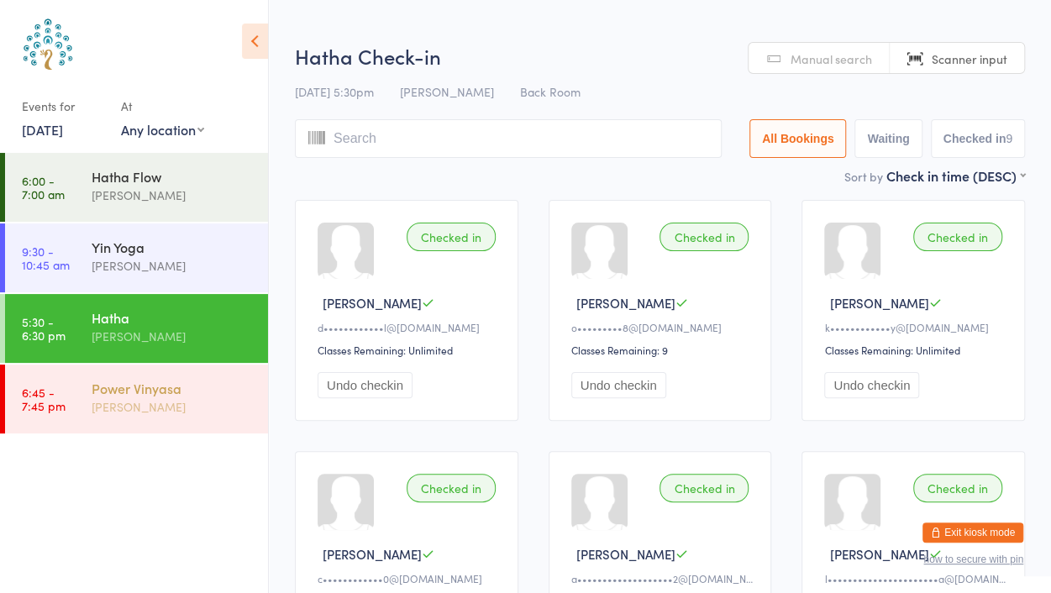
click at [125, 387] on div "Power Vinyasa" at bounding box center [173, 388] width 162 height 18
